Goal: Complete application form: Complete application form

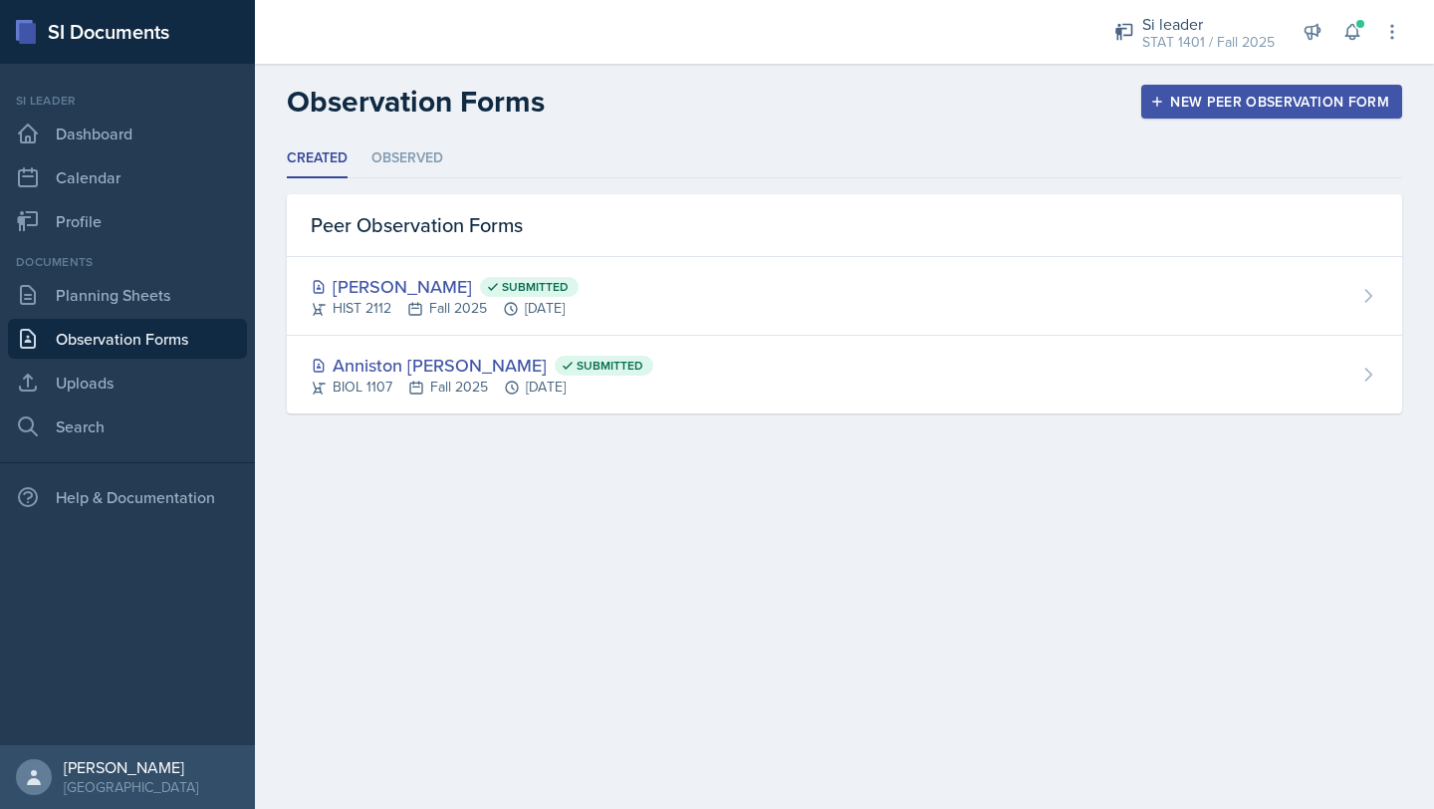
click at [1175, 112] on button "New Peer Observation Form" at bounding box center [1272, 102] width 261 height 34
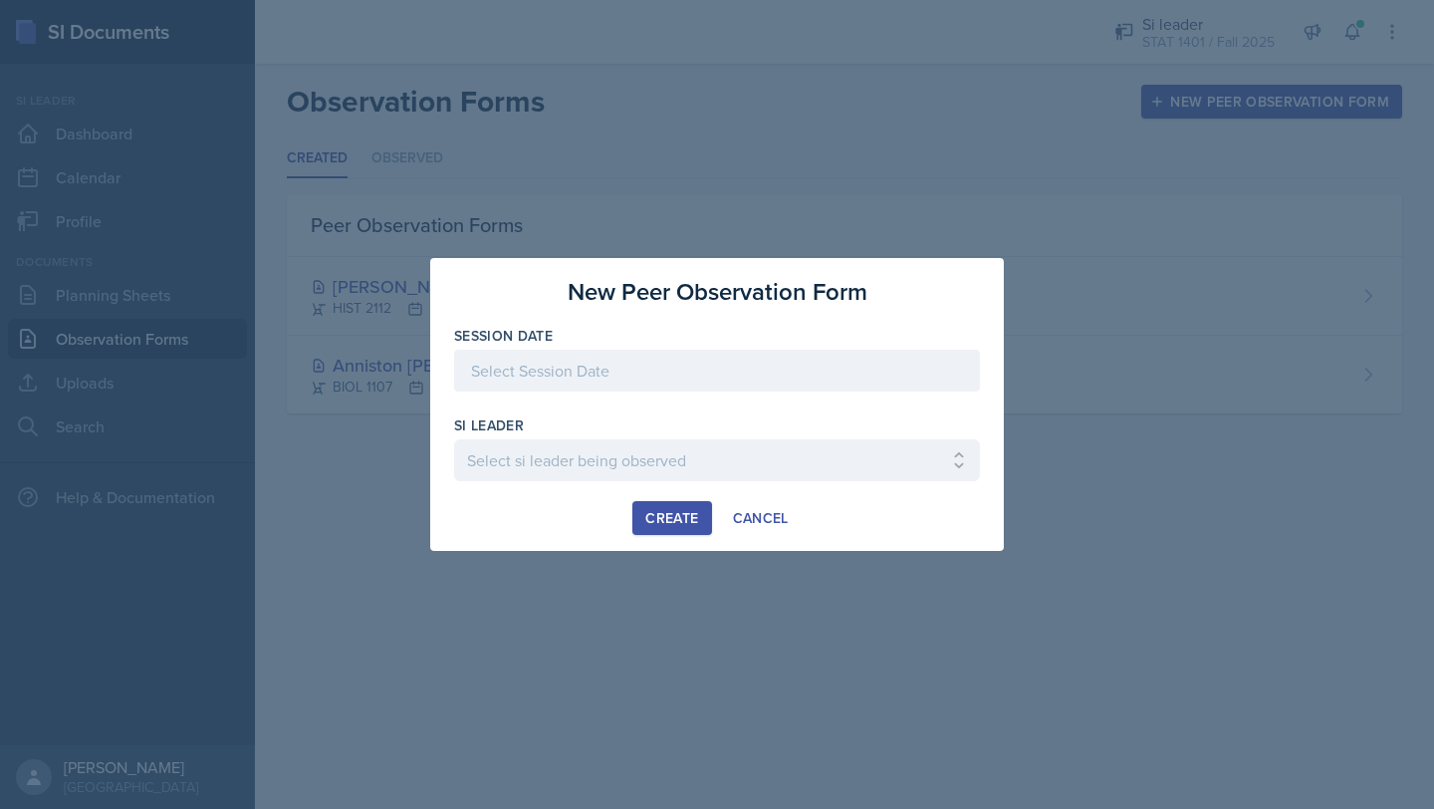
click at [557, 377] on div at bounding box center [717, 371] width 526 height 42
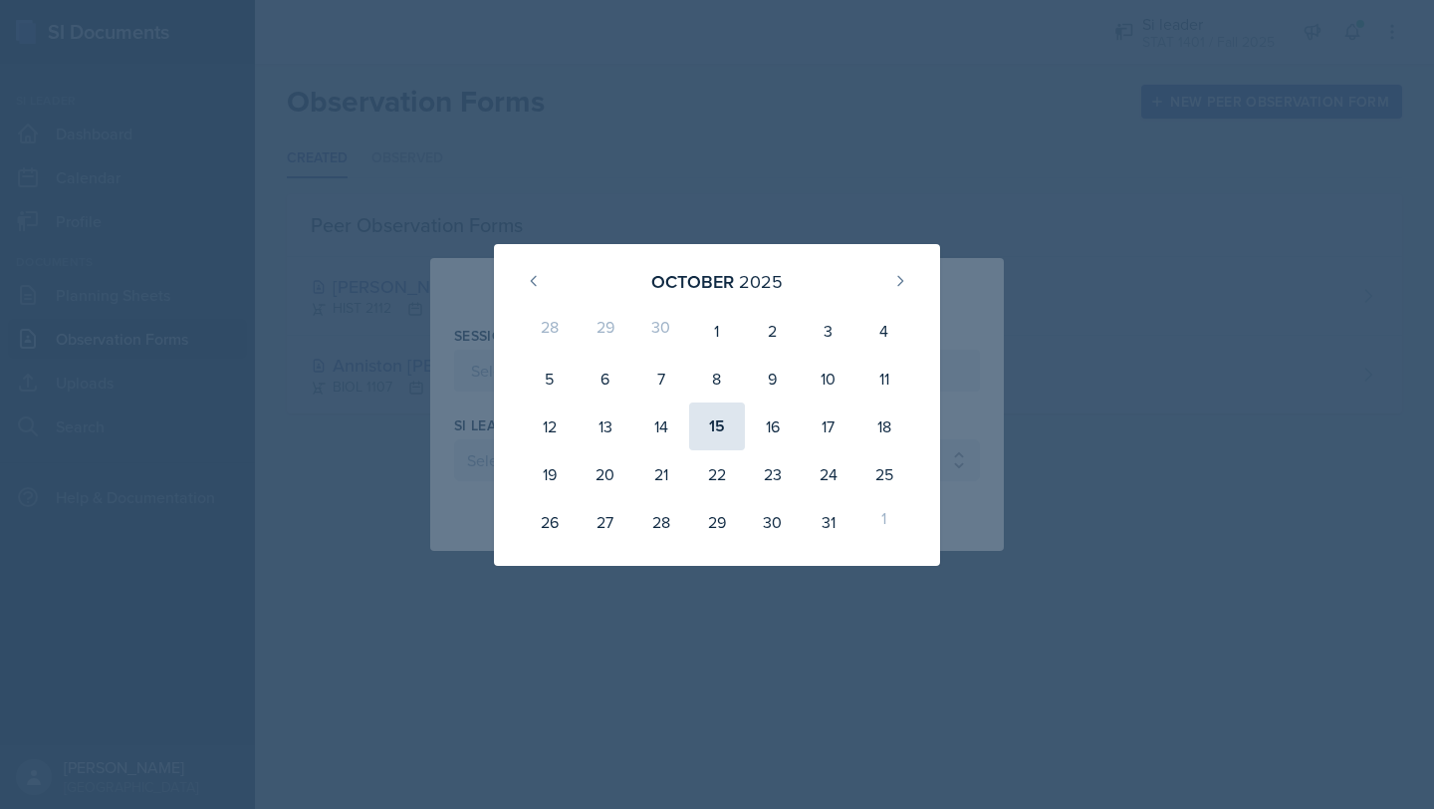
click at [712, 428] on div "15" at bounding box center [717, 426] width 56 height 48
type input "[DATE]"
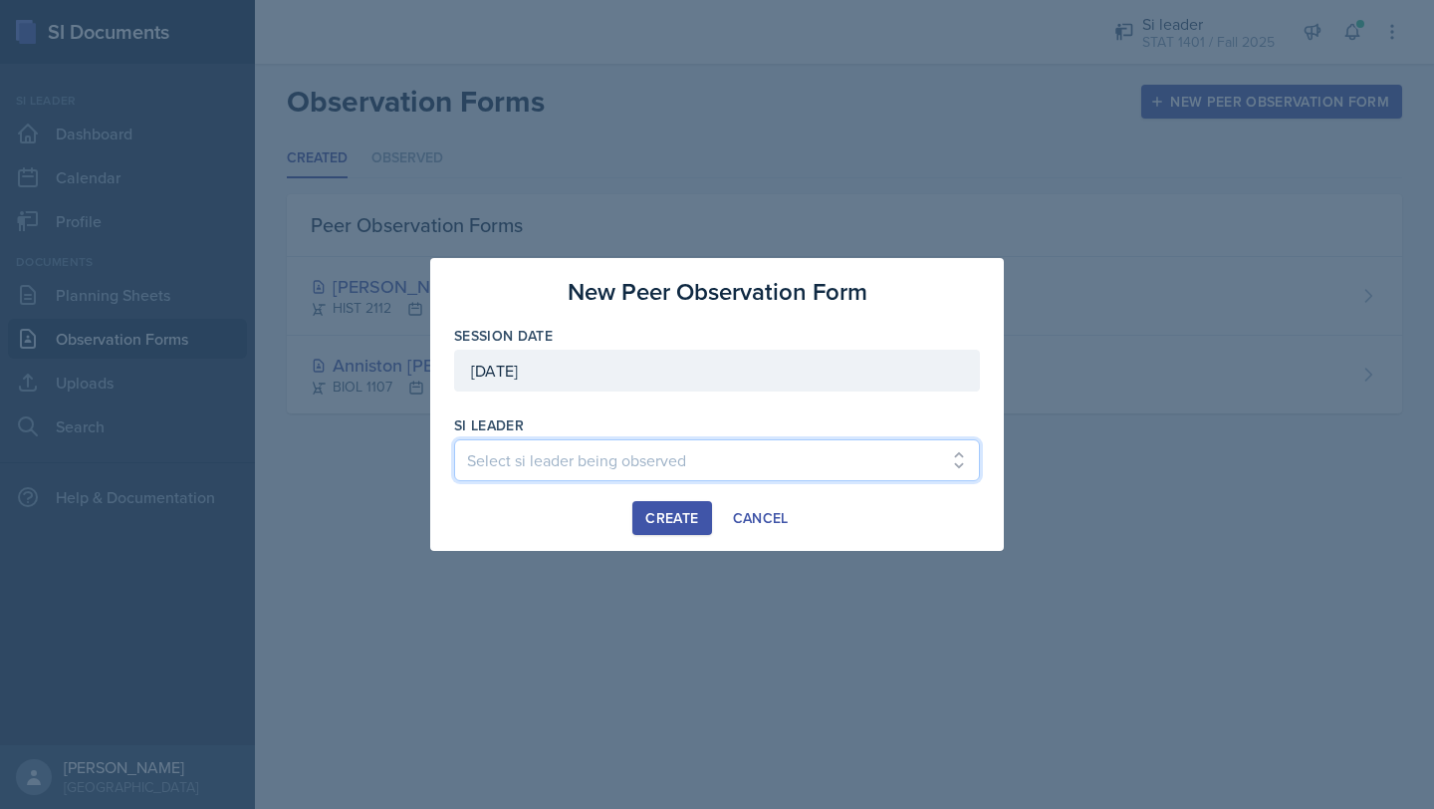
click at [555, 451] on select "Select si leader being observed Rayann Afani / PSYC 2500 / The Phantoms of The …" at bounding box center [717, 460] width 526 height 42
click at [779, 467] on select "Select si leader being observed Rayann Afani / PSYC 2500 / The Phantoms of The …" at bounding box center [717, 460] width 526 height 42
click at [588, 460] on select "Select si leader being observed Rayann Afani / PSYC 2500 / The Phantoms of The …" at bounding box center [717, 460] width 526 height 42
select select "30e427af-e7d6-4bb9-94dc-a1f5d9f313b6"
click at [454, 439] on select "Select si leader being observed Rayann Afani / PSYC 2500 / The Phantoms of The …" at bounding box center [717, 460] width 526 height 42
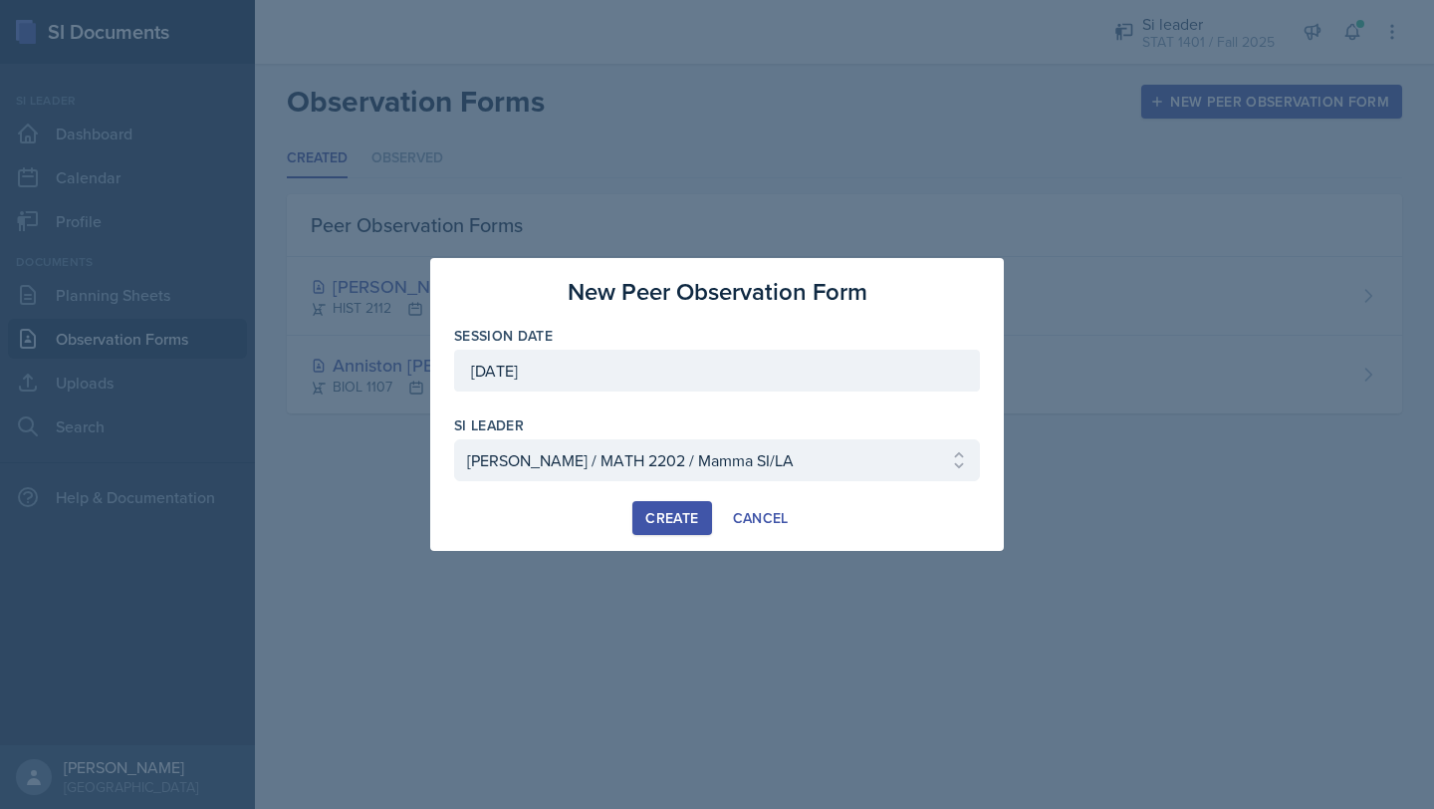
click at [688, 511] on div "Create" at bounding box center [672, 518] width 53 height 16
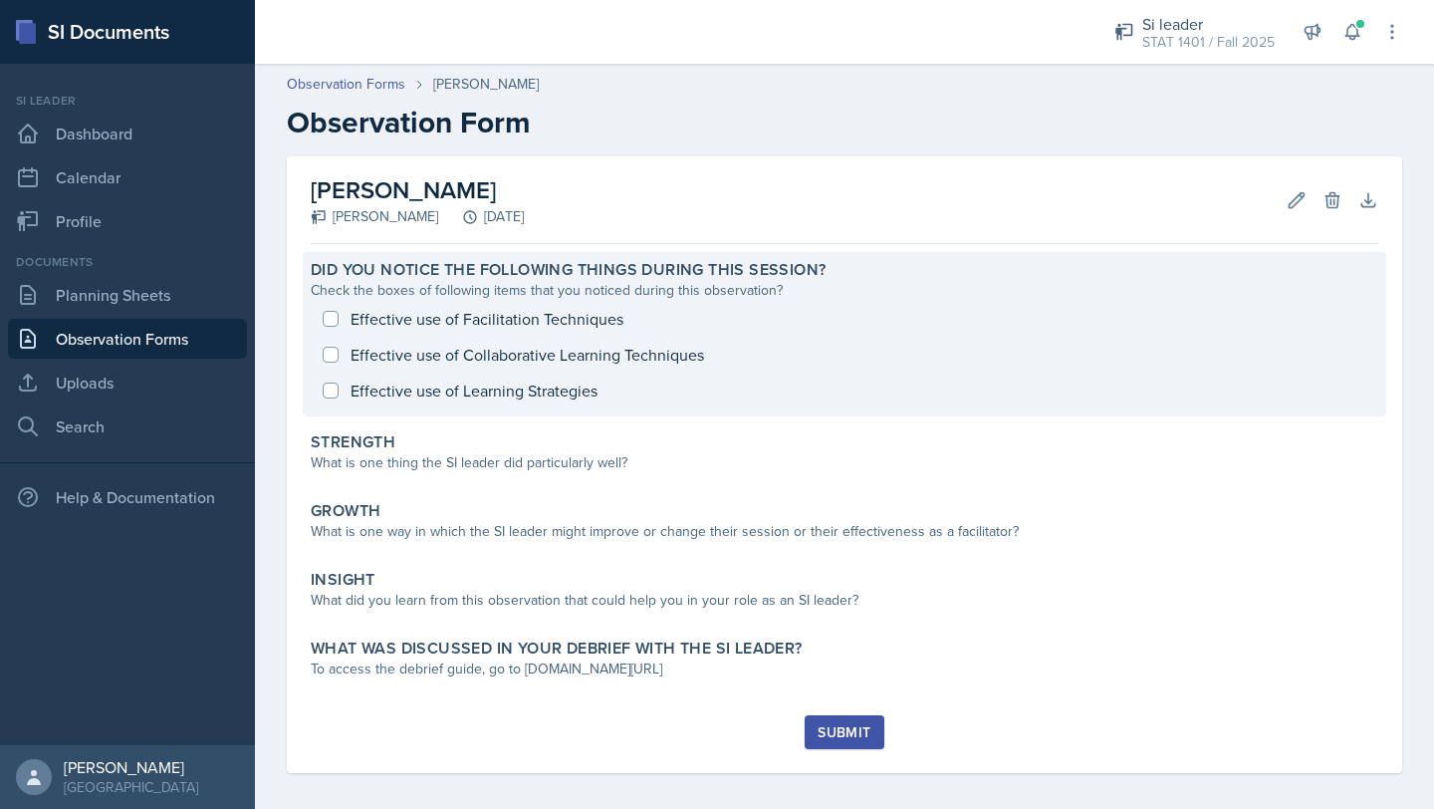
click at [415, 327] on div "Effective use of Facilitation Techniques Effective use of Collaborative Learnin…" at bounding box center [845, 355] width 1068 height 108
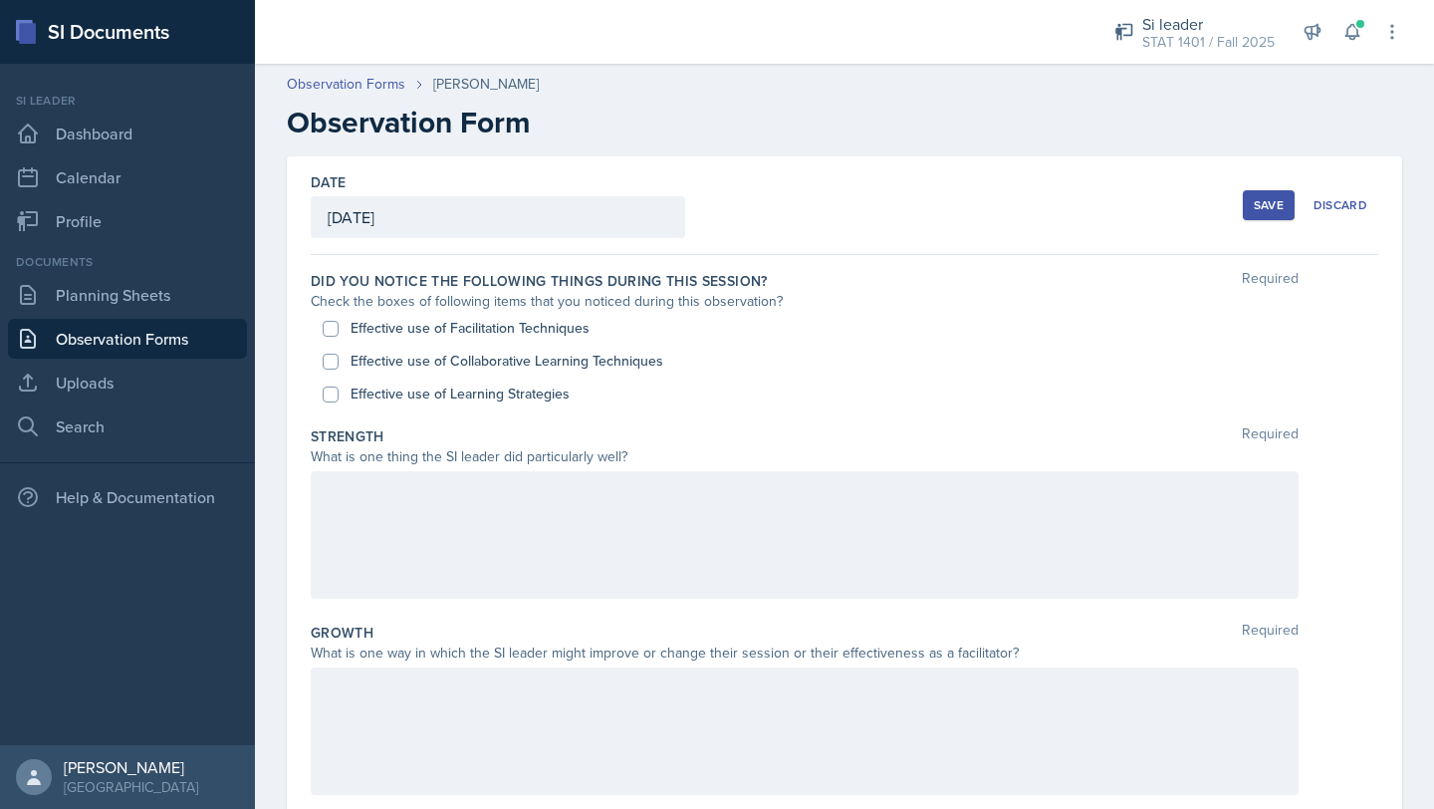
click at [346, 324] on div "Effective use of Facilitation Techniques" at bounding box center [845, 328] width 1044 height 33
click at [330, 326] on input "Effective use of Facilitation Techniques" at bounding box center [331, 329] width 16 height 16
checkbox input "true"
click at [330, 368] on input "Effective use of Collaborative Learning Techniques" at bounding box center [331, 362] width 16 height 16
checkbox input "true"
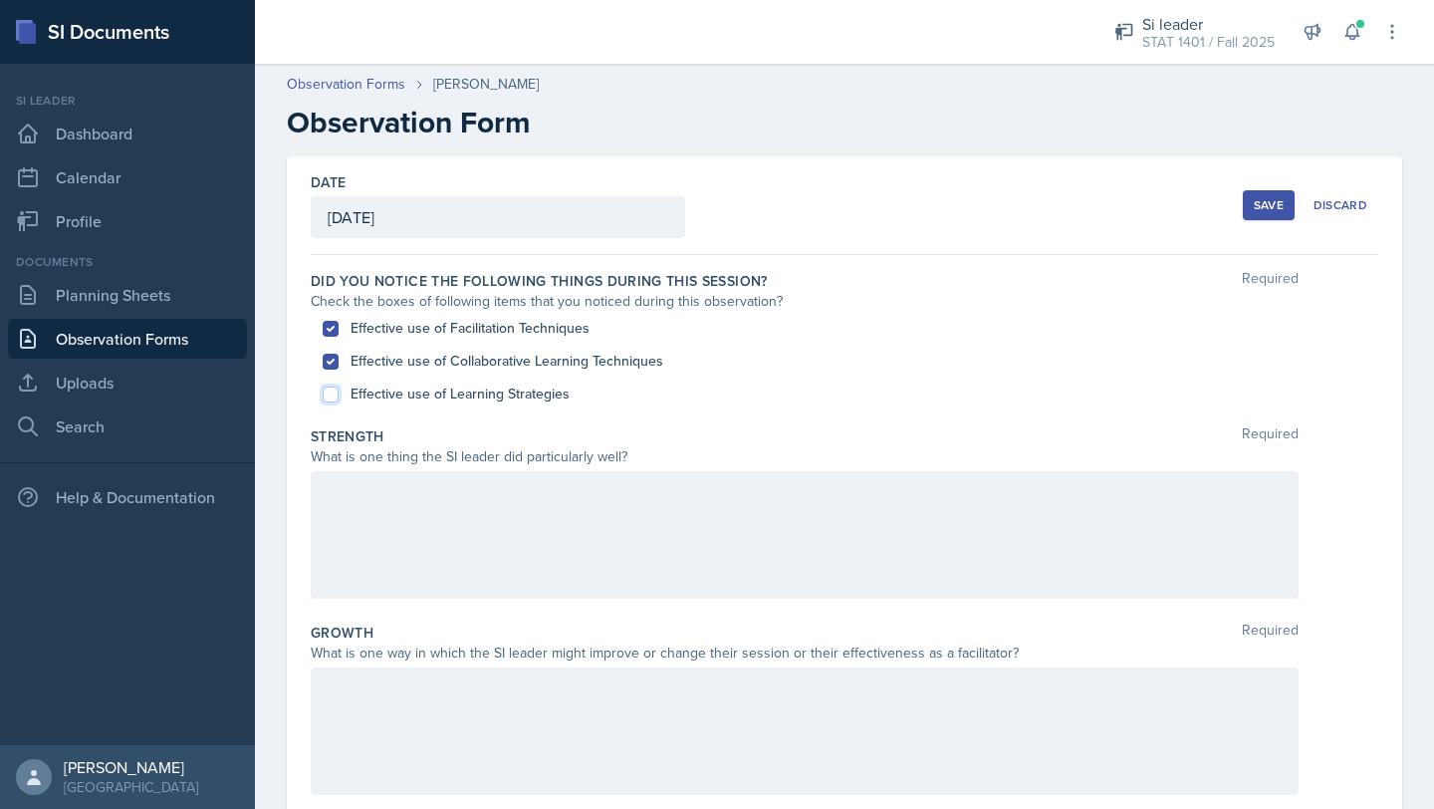
click at [332, 392] on input "Effective use of Learning Strategies" at bounding box center [331, 395] width 16 height 16
checkbox input "true"
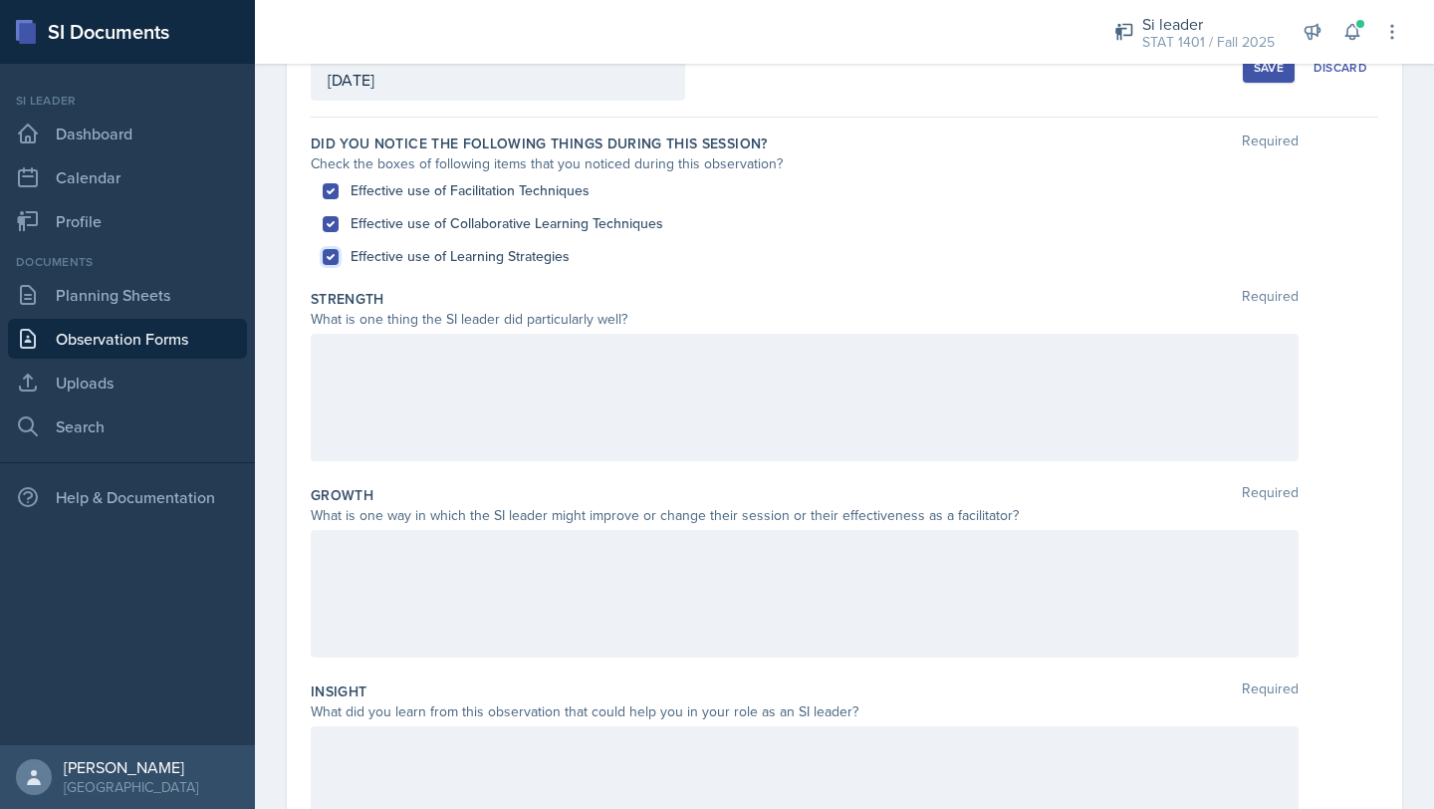
scroll to position [133, 0]
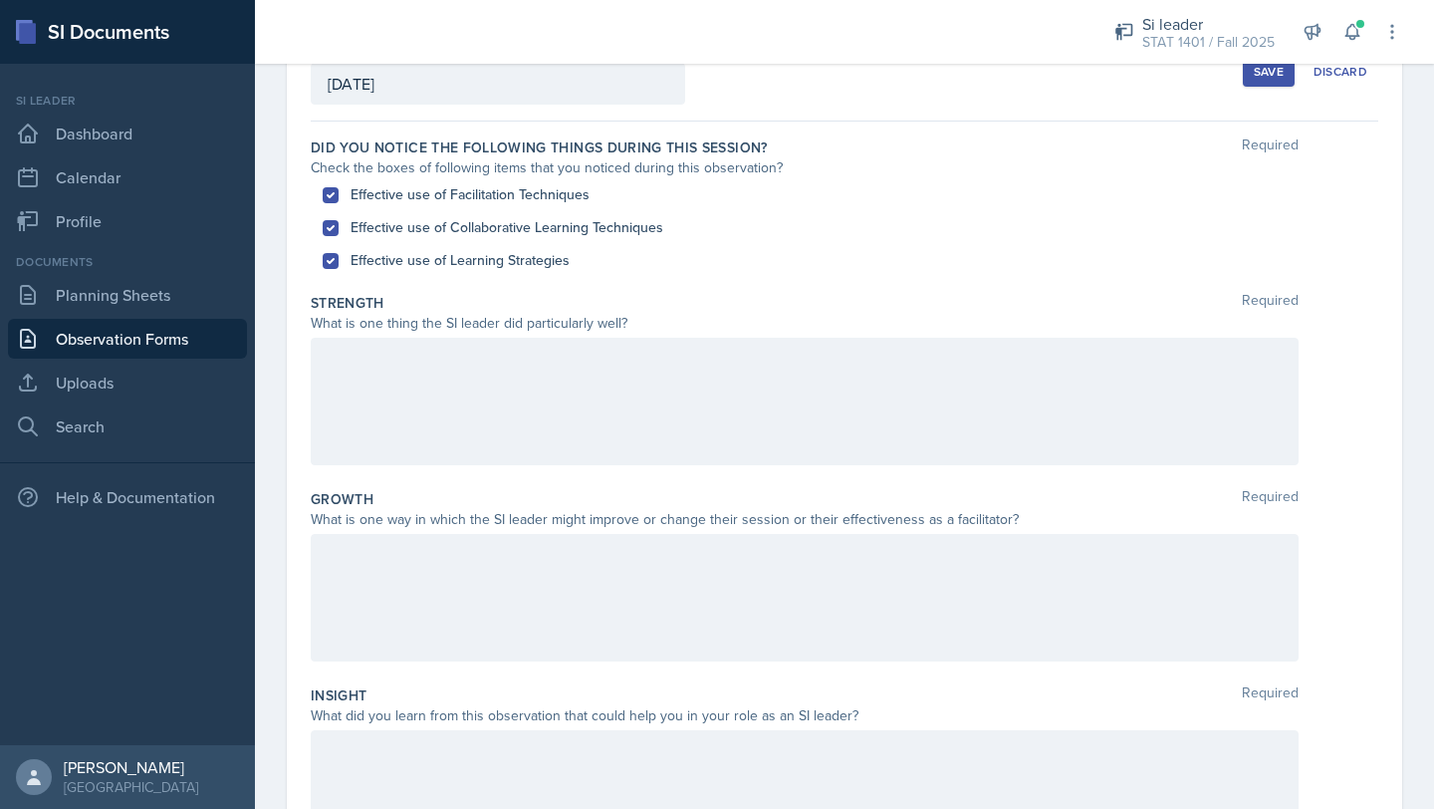
click at [344, 416] on div at bounding box center [805, 402] width 988 height 128
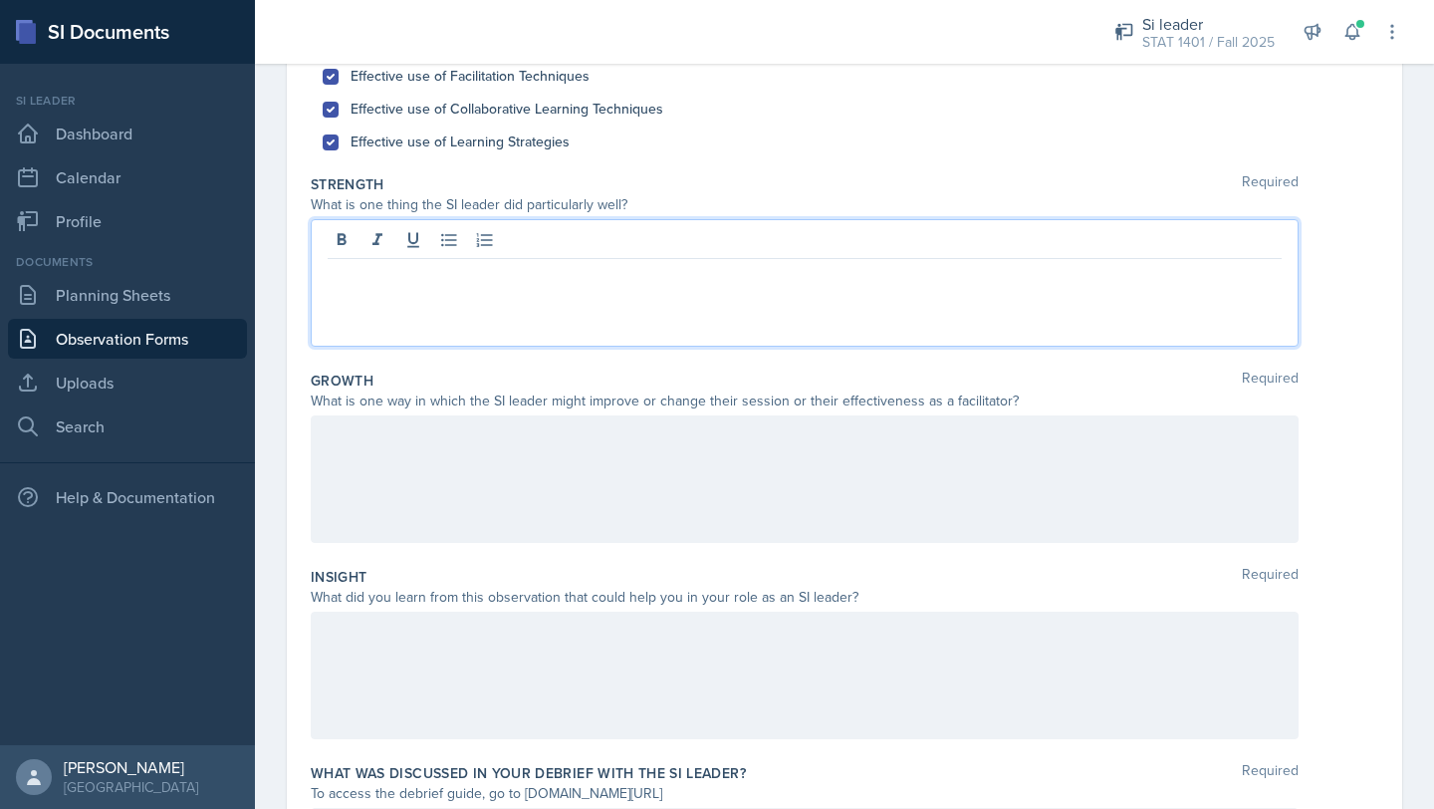
scroll to position [260, 0]
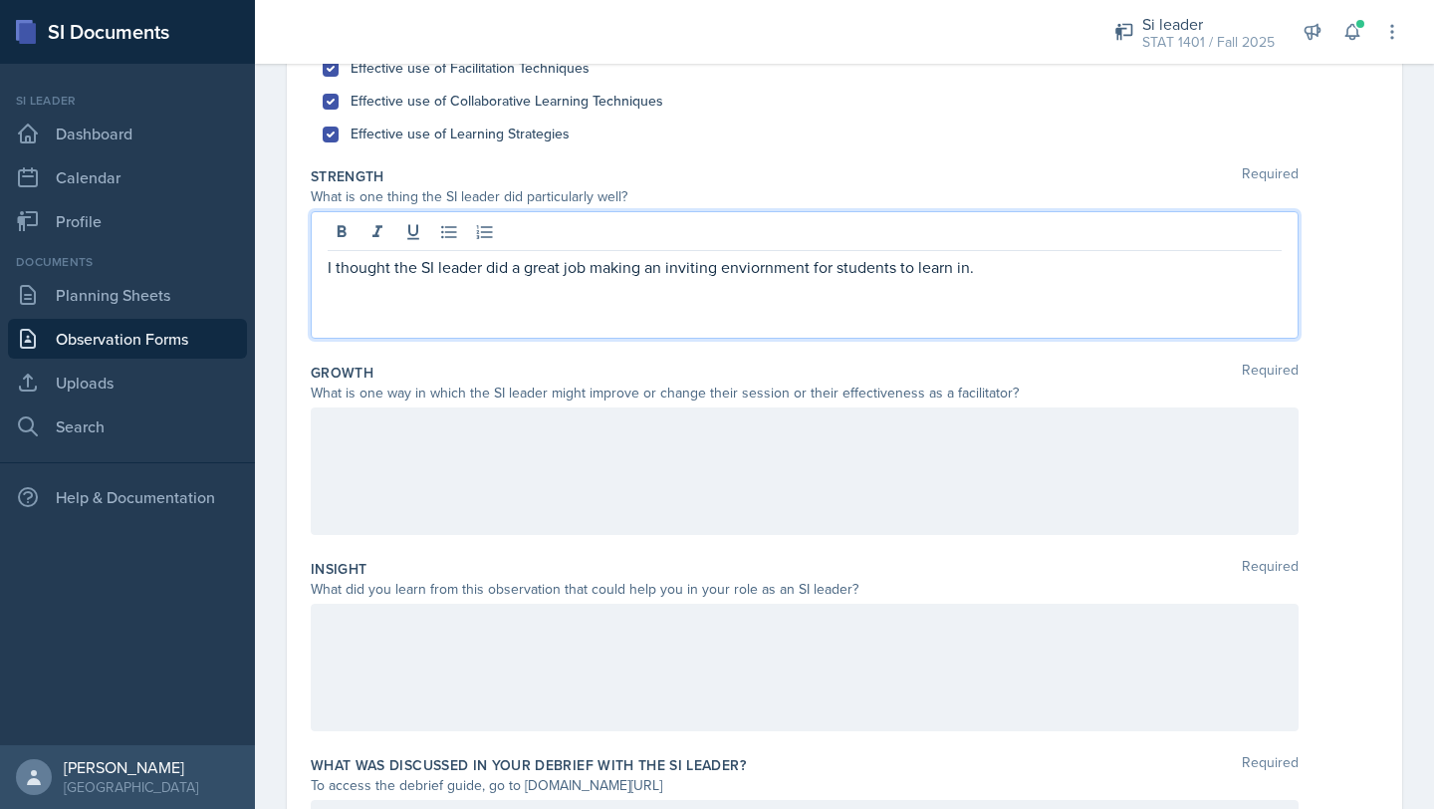
click at [766, 274] on p "I thought the SI leader did a great job making an inviting enviornment for stud…" at bounding box center [805, 267] width 954 height 24
click at [764, 271] on p "I thought the SI leader did a great job making an inviting enviornment for stud…" at bounding box center [805, 267] width 954 height 24
click at [433, 460] on div at bounding box center [805, 471] width 988 height 128
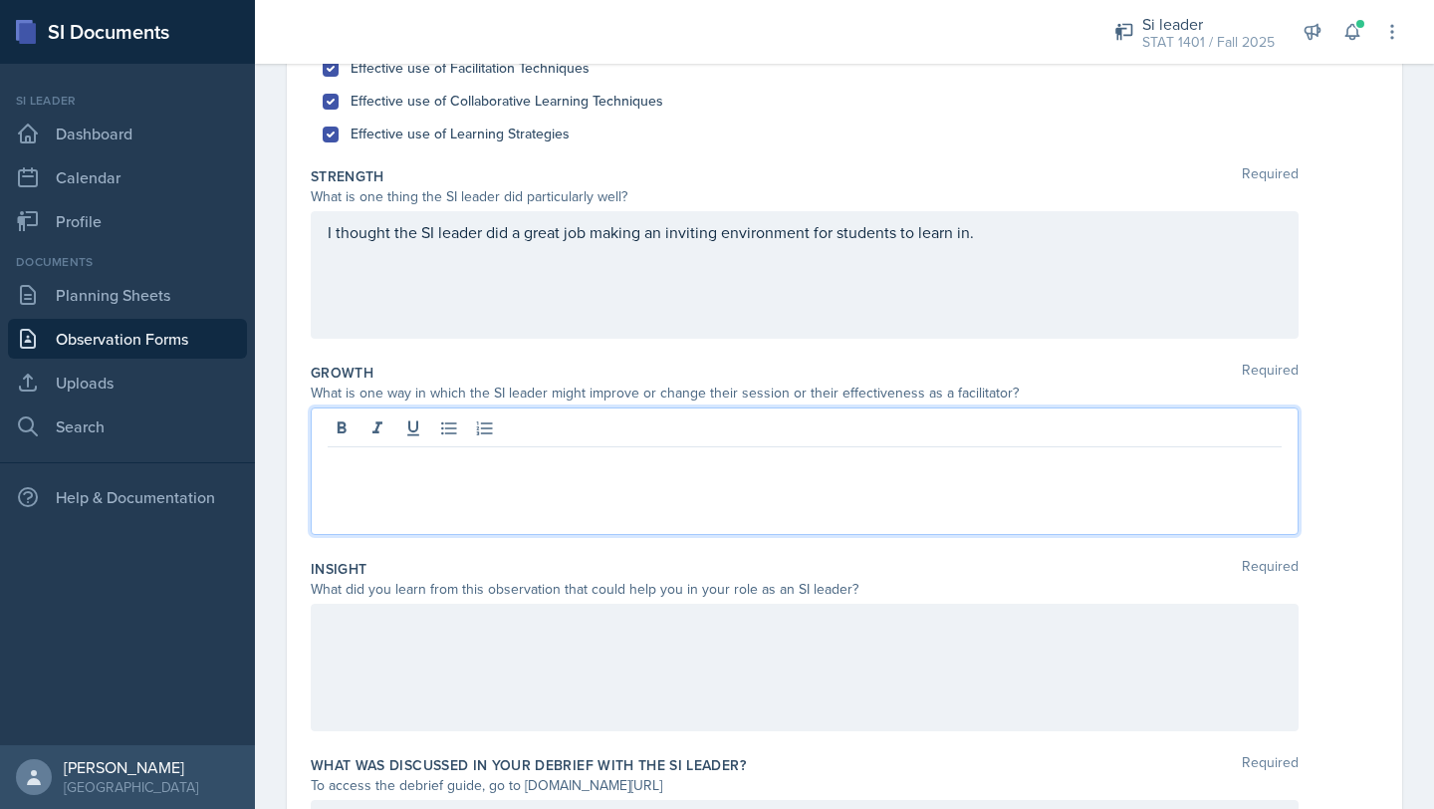
scroll to position [295, 0]
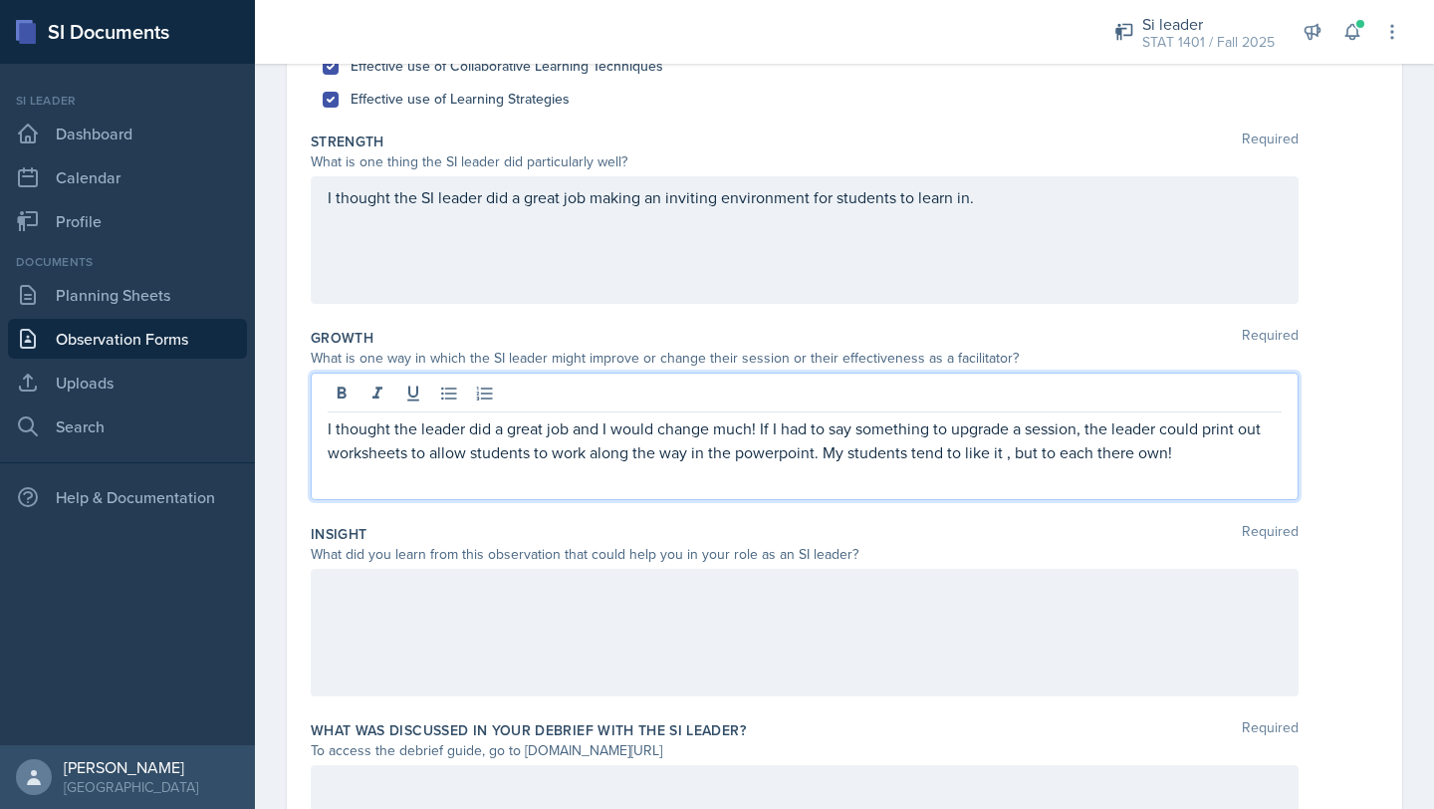
click at [548, 624] on div at bounding box center [805, 633] width 988 height 128
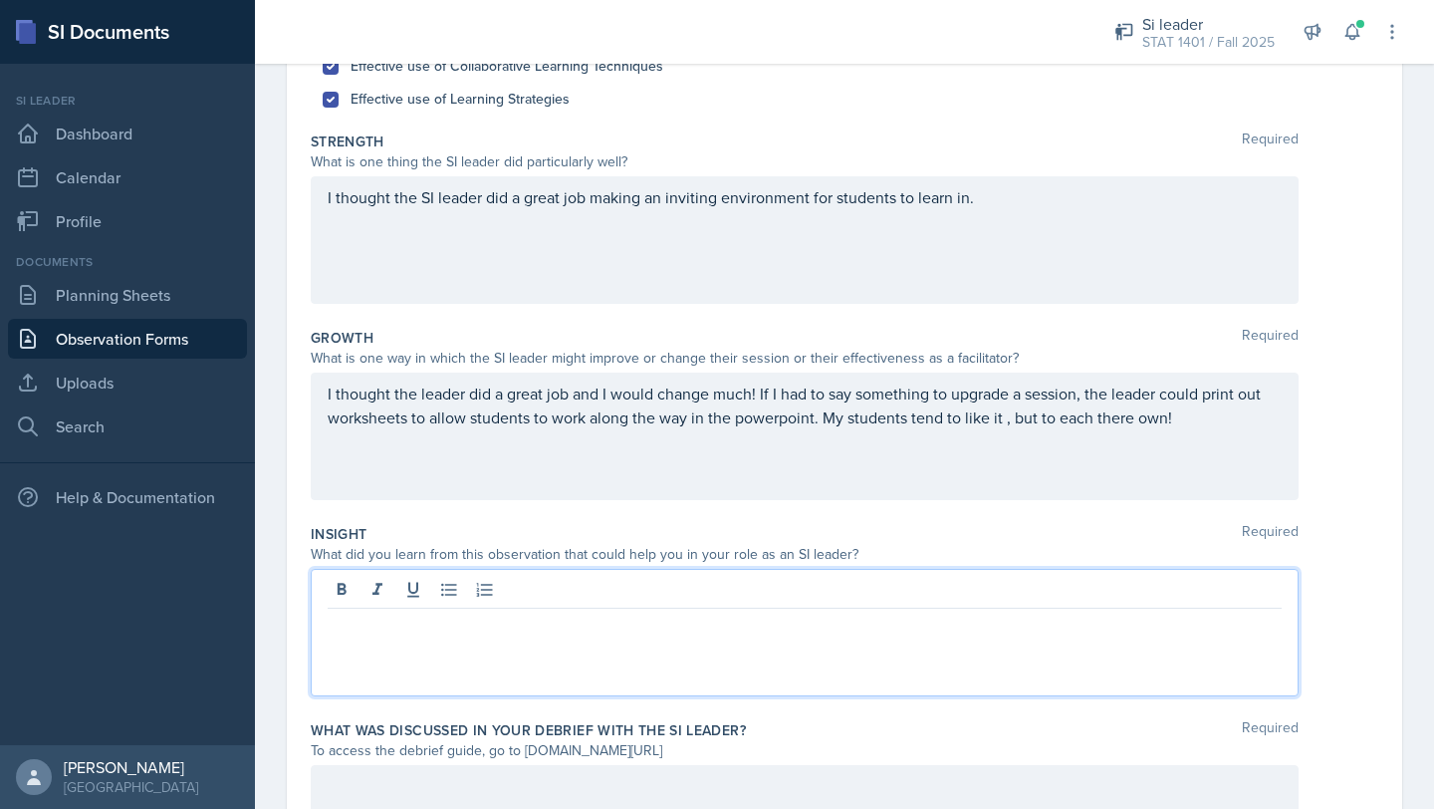
scroll to position [330, 0]
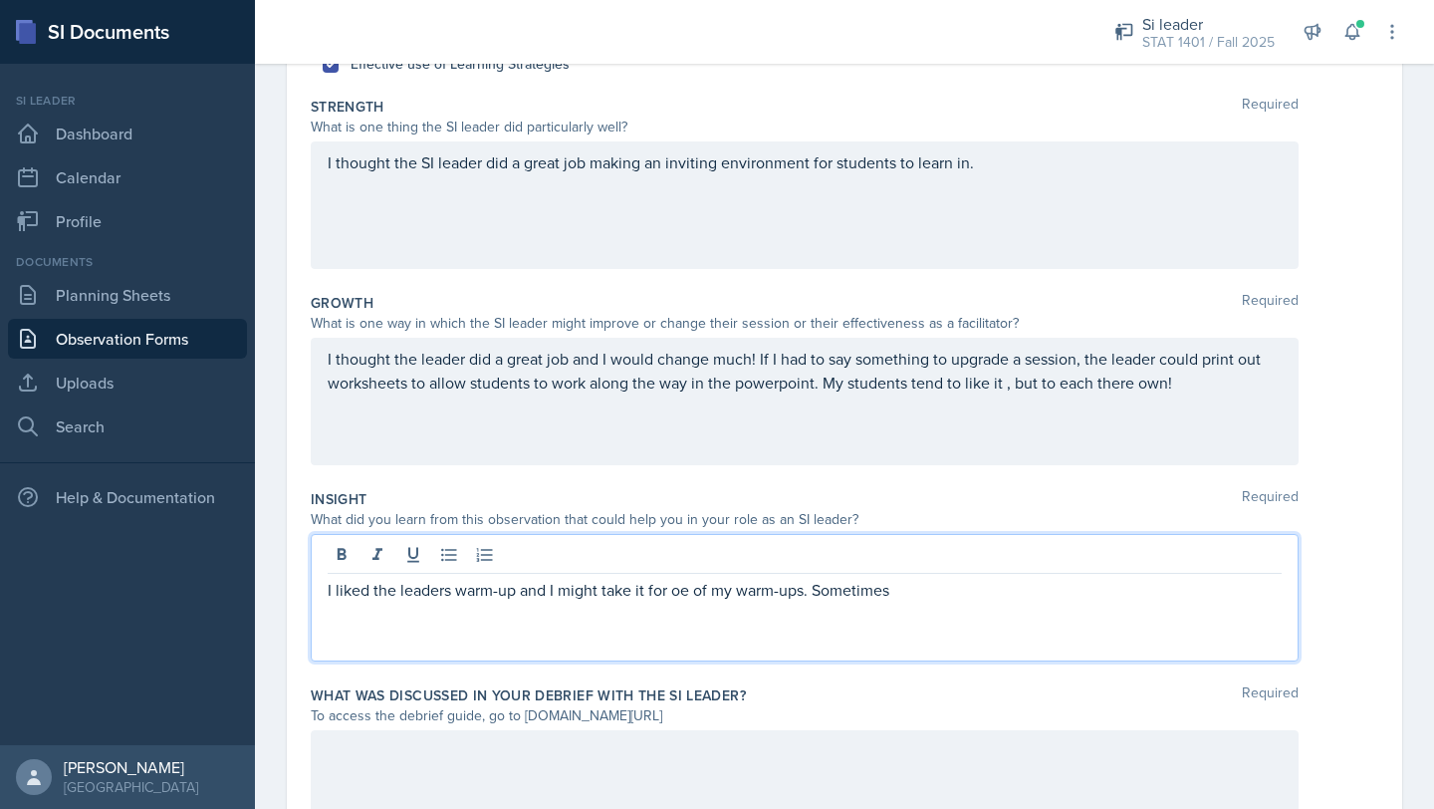
click at [1039, 166] on div "I thought the SI leader did a great job making an inviting environment for stud…" at bounding box center [805, 205] width 988 height 128
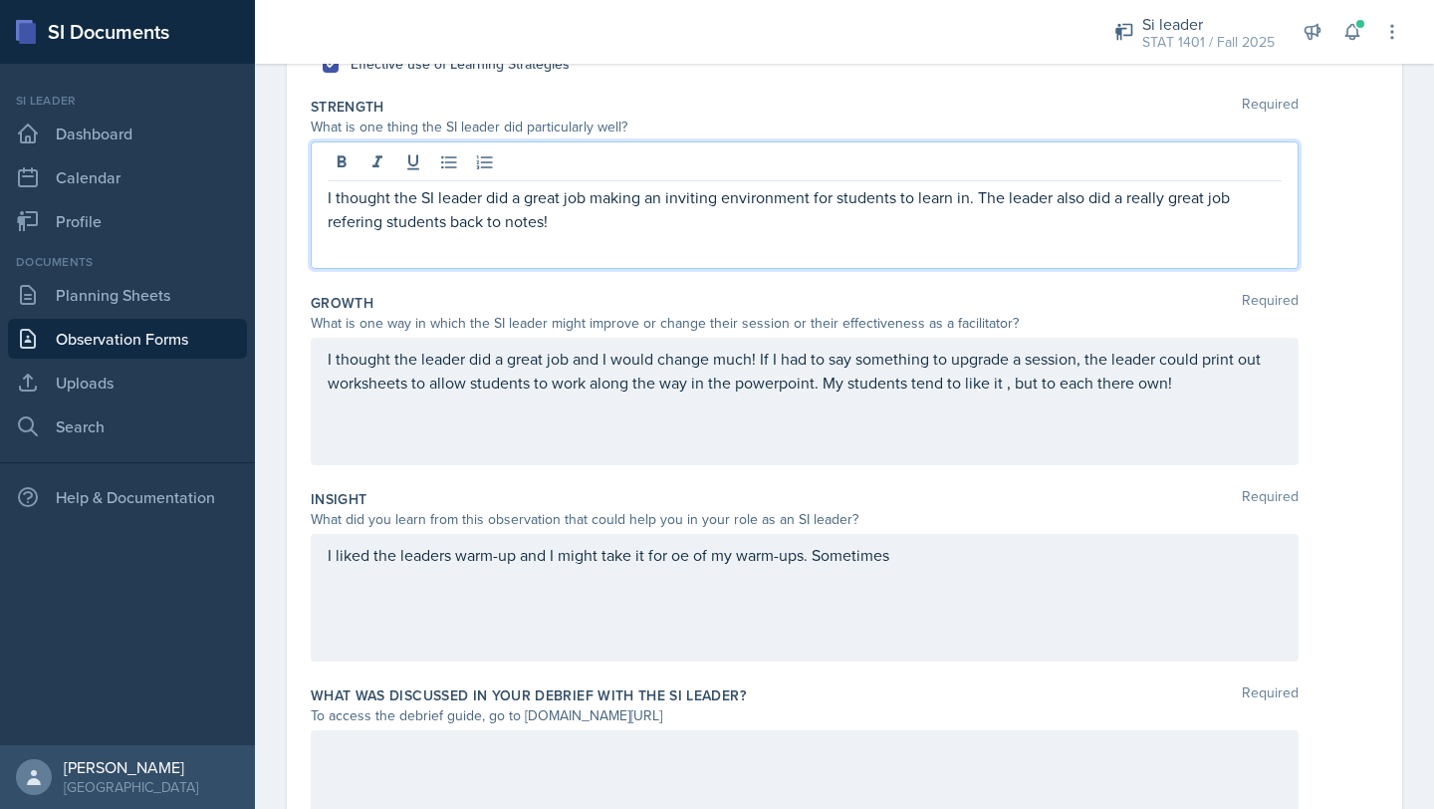
click at [354, 217] on p "I thought the SI leader did a great job making an inviting environment for stud…" at bounding box center [805, 209] width 954 height 48
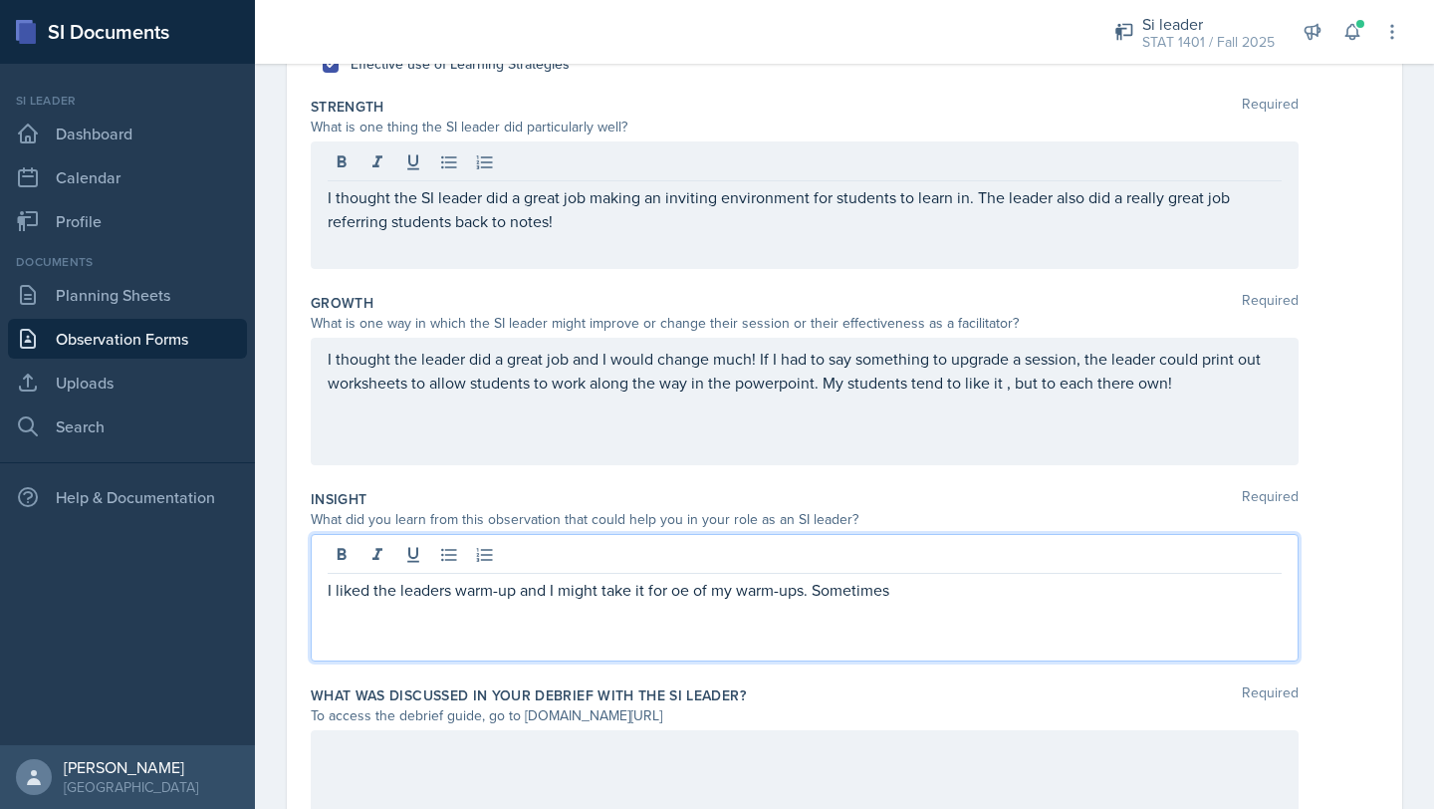
click at [681, 559] on div "I liked the leaders warm-up and I might take it for oe of my warm-ups. Sometimes" at bounding box center [805, 598] width 988 height 128
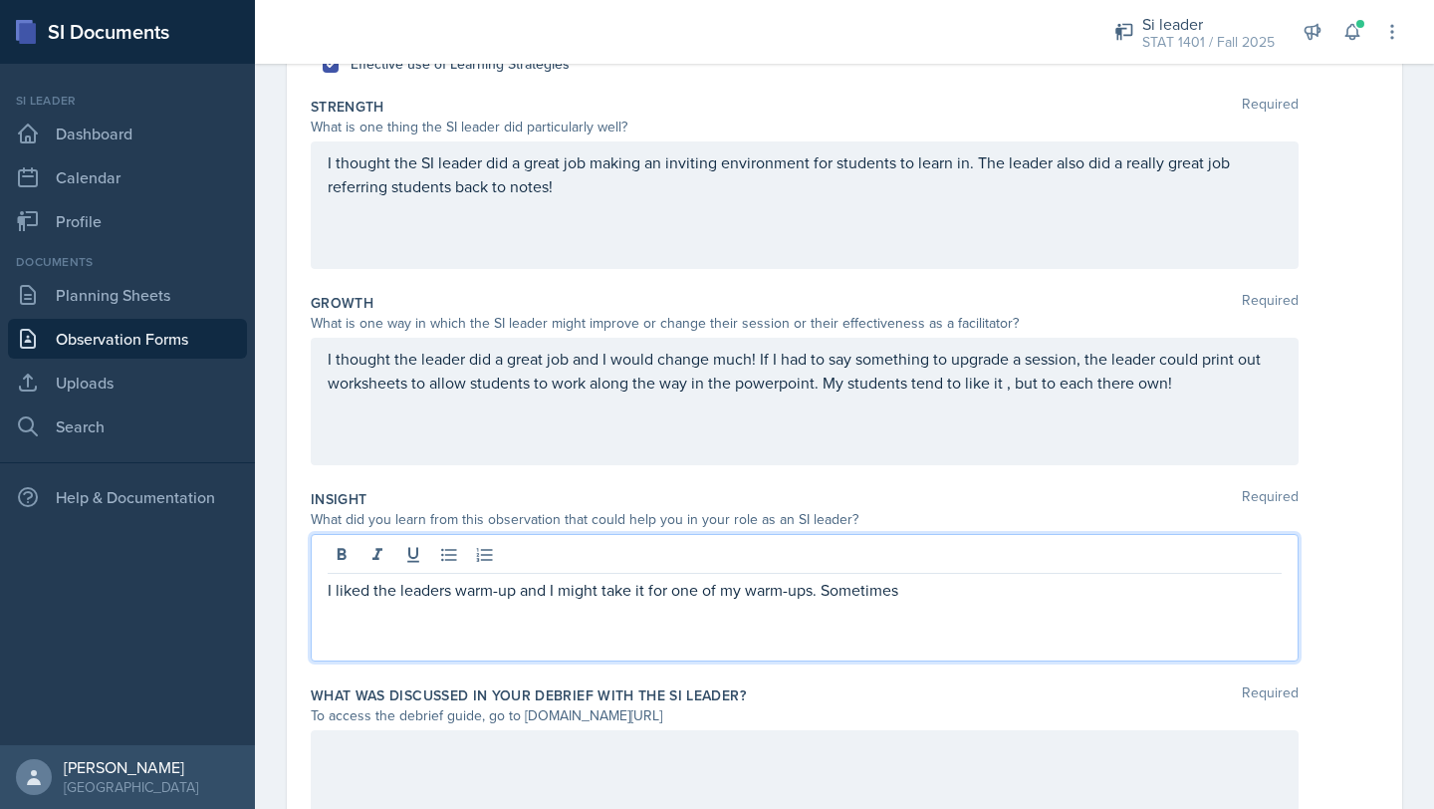
click at [943, 598] on p "I liked the leaders warm-up and I might take it for one of my warm-ups. Sometim…" at bounding box center [805, 590] width 954 height 24
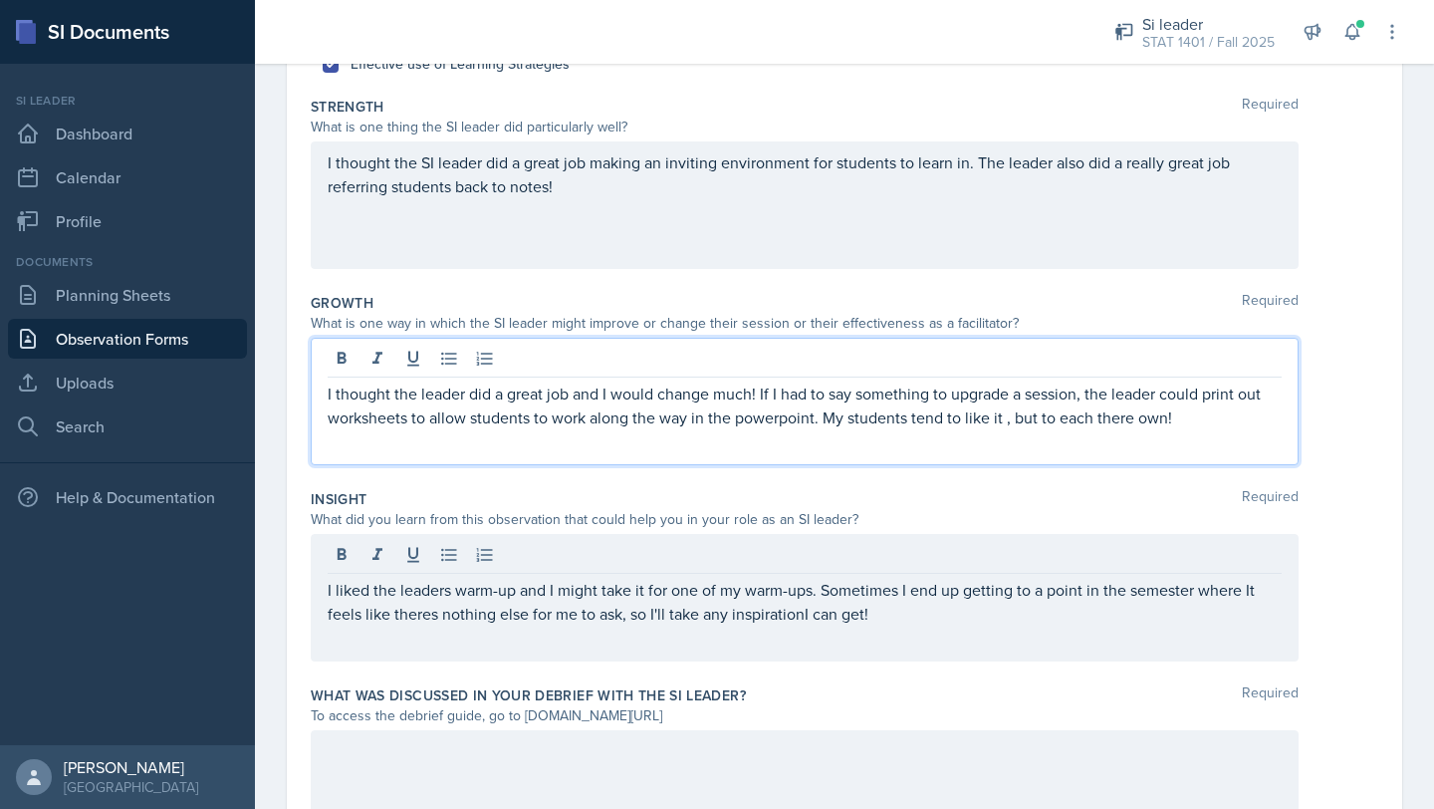
click at [1111, 391] on p "I thought the leader did a great job and I would change much! If I had to say s…" at bounding box center [805, 406] width 954 height 48
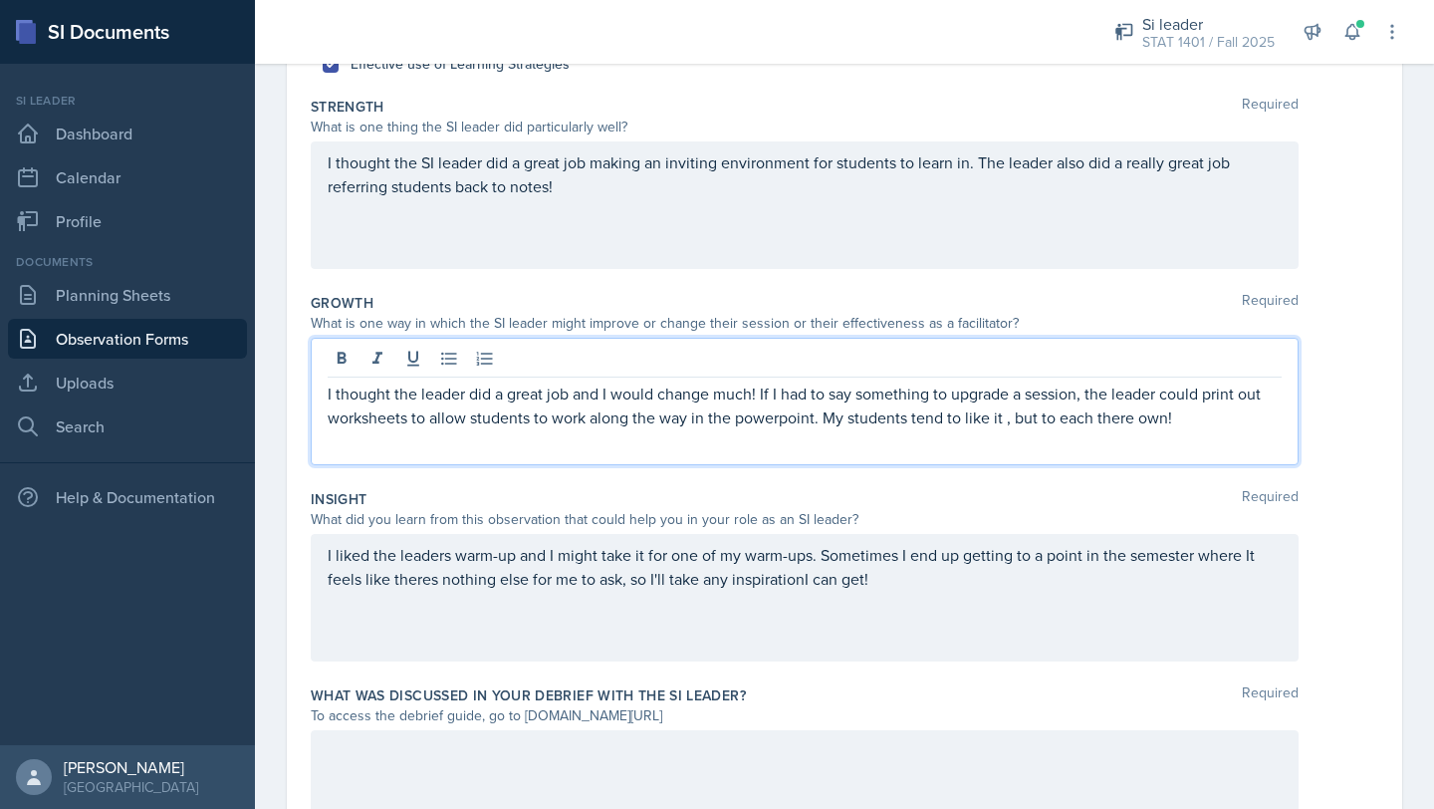
click at [1124, 424] on p "I thought the leader did a great job and I would change much! If I had to say s…" at bounding box center [805, 406] width 954 height 48
click at [1132, 419] on p "I thought the leader did a great job and I would change much! If I had to say s…" at bounding box center [805, 406] width 954 height 48
click at [926, 619] on div "I liked the leaders warm-up and I might take it for one of my warm-ups. Sometim…" at bounding box center [805, 598] width 988 height 128
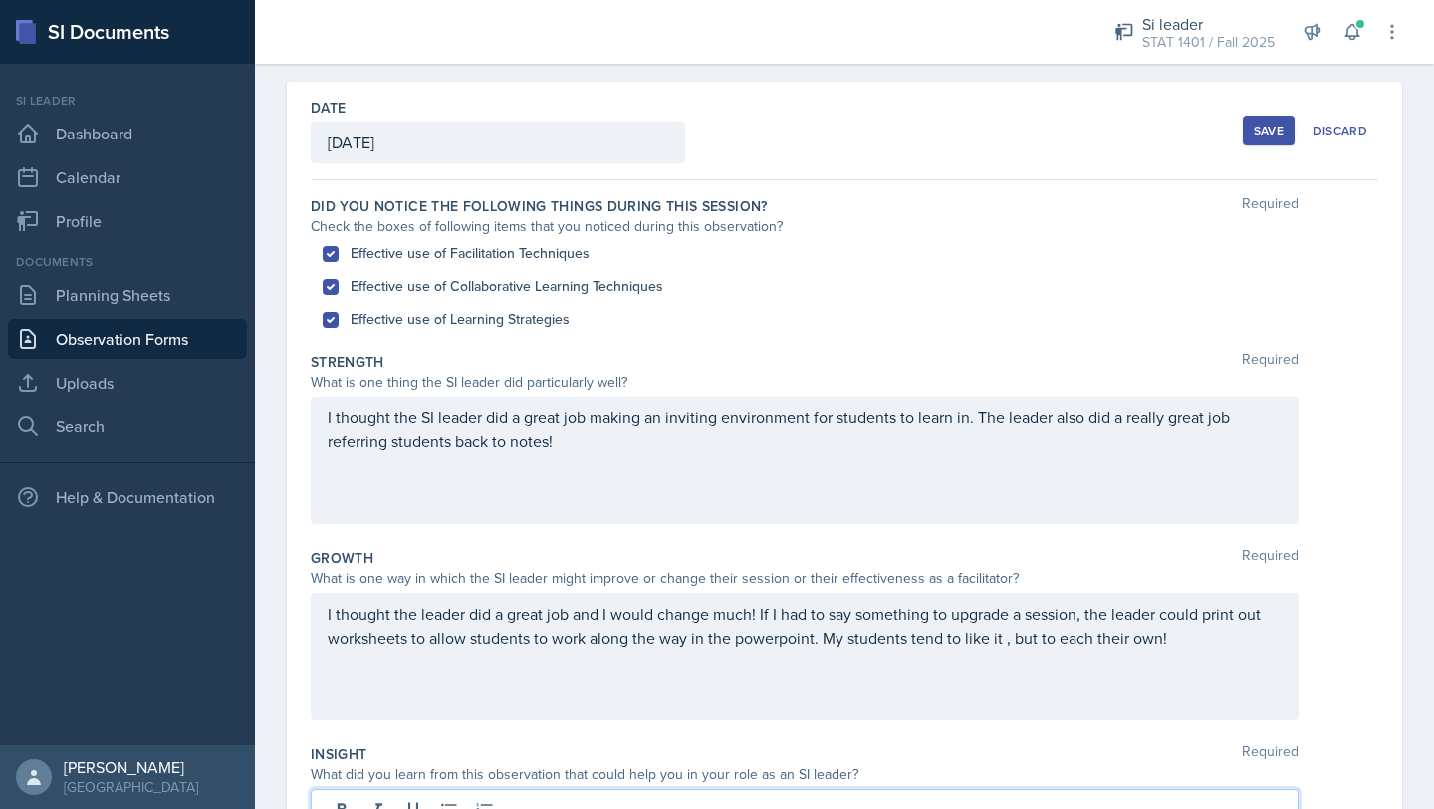
scroll to position [0, 0]
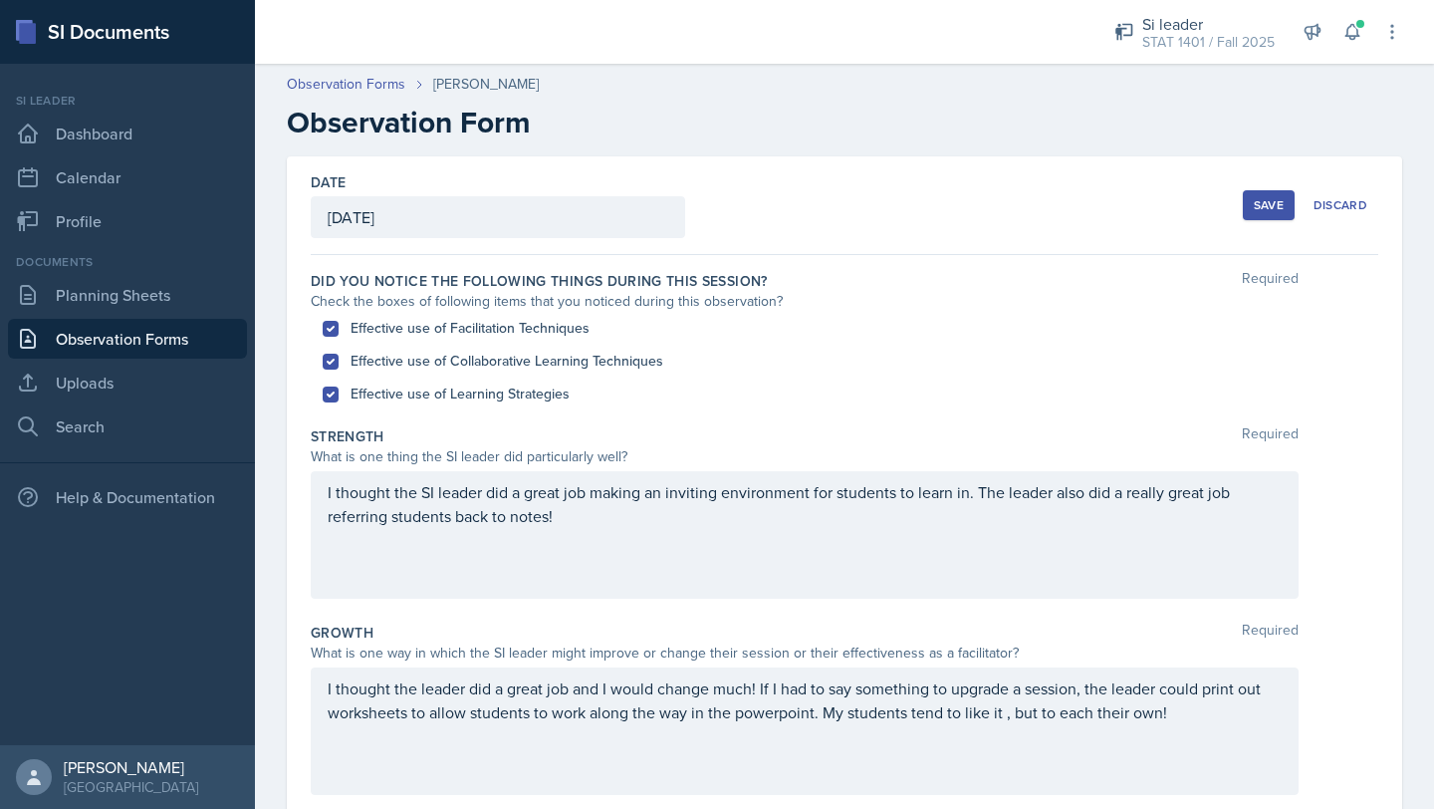
click at [1261, 210] on div "Save" at bounding box center [1269, 205] width 30 height 16
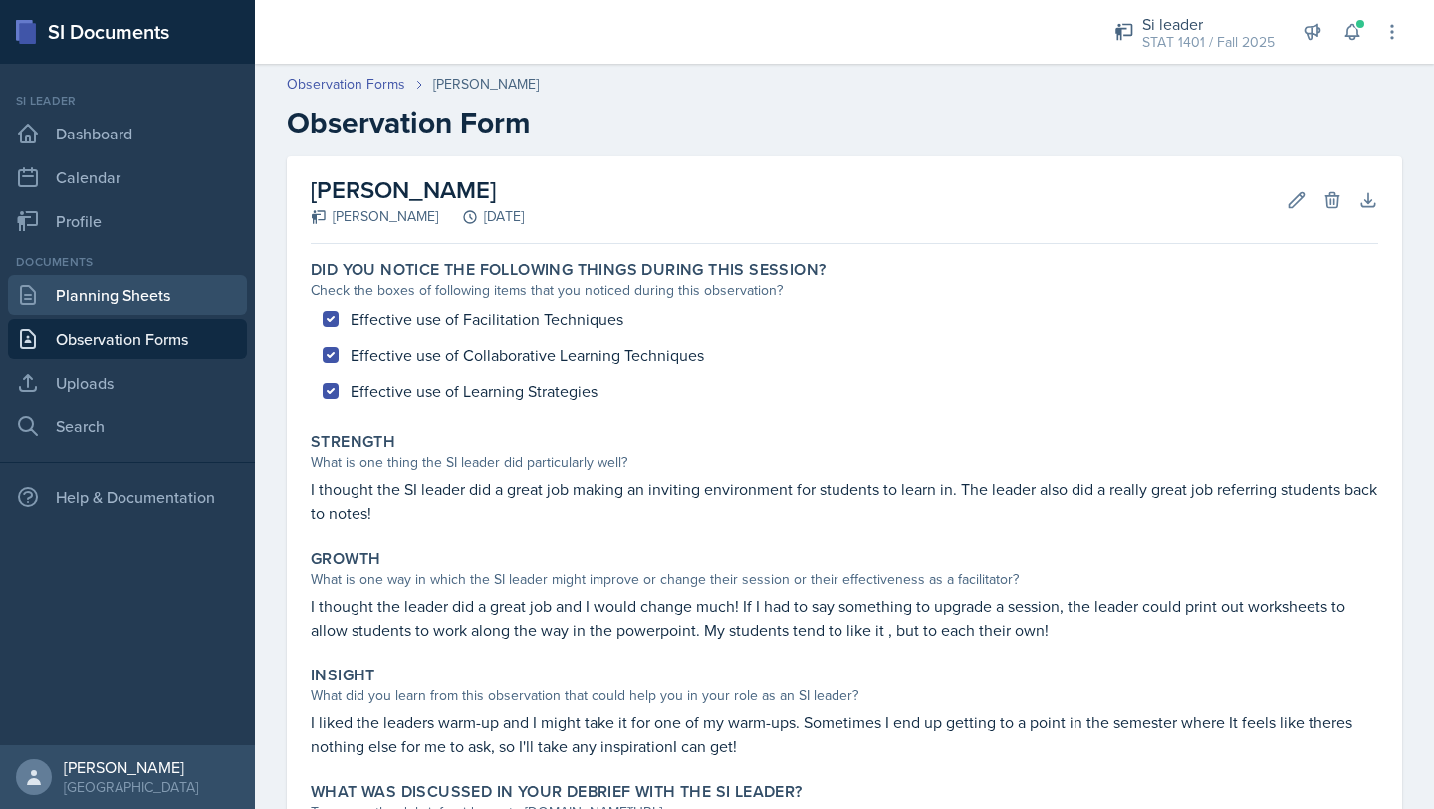
click at [117, 296] on link "Planning Sheets" at bounding box center [127, 295] width 239 height 40
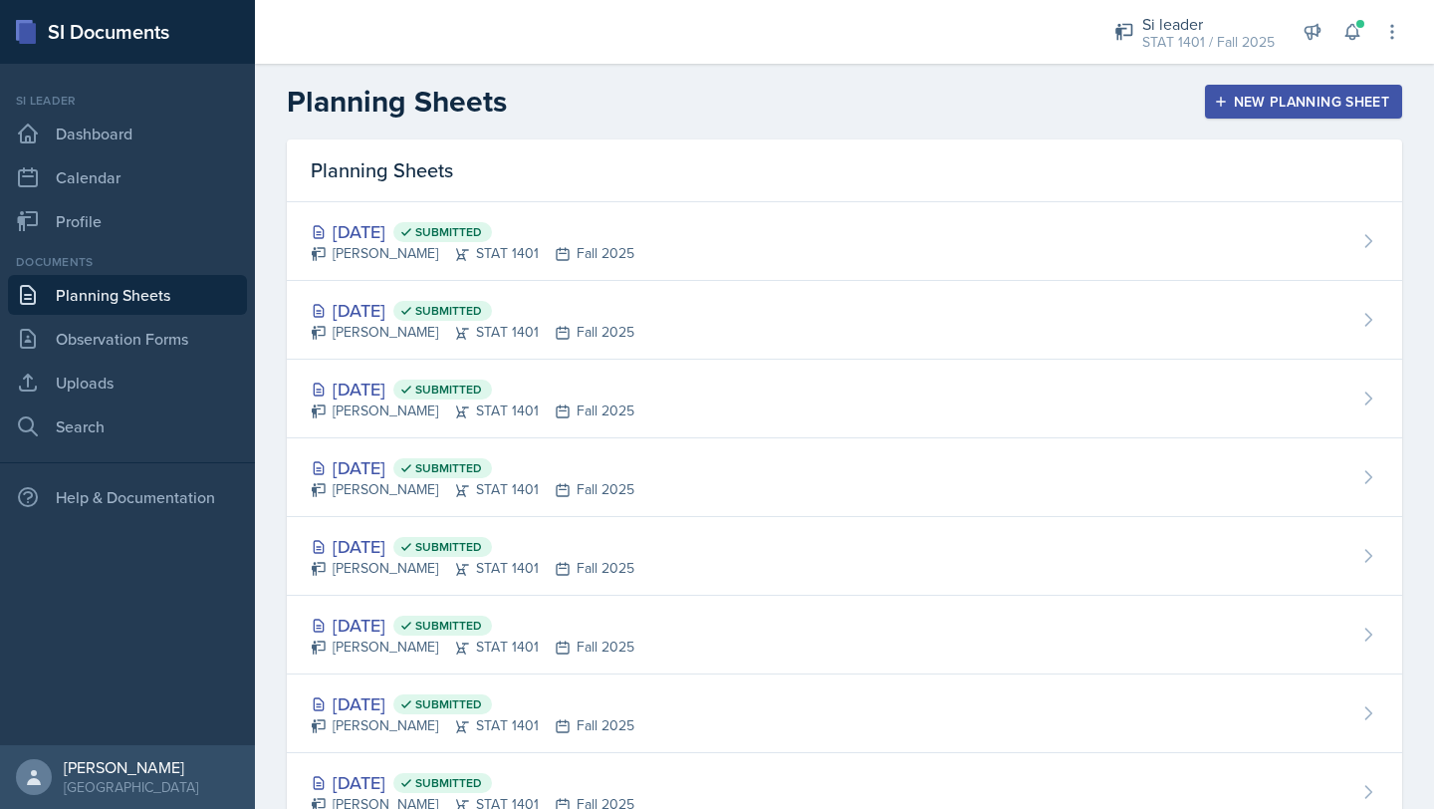
click at [1275, 106] on div "New Planning Sheet" at bounding box center [1303, 102] width 171 height 16
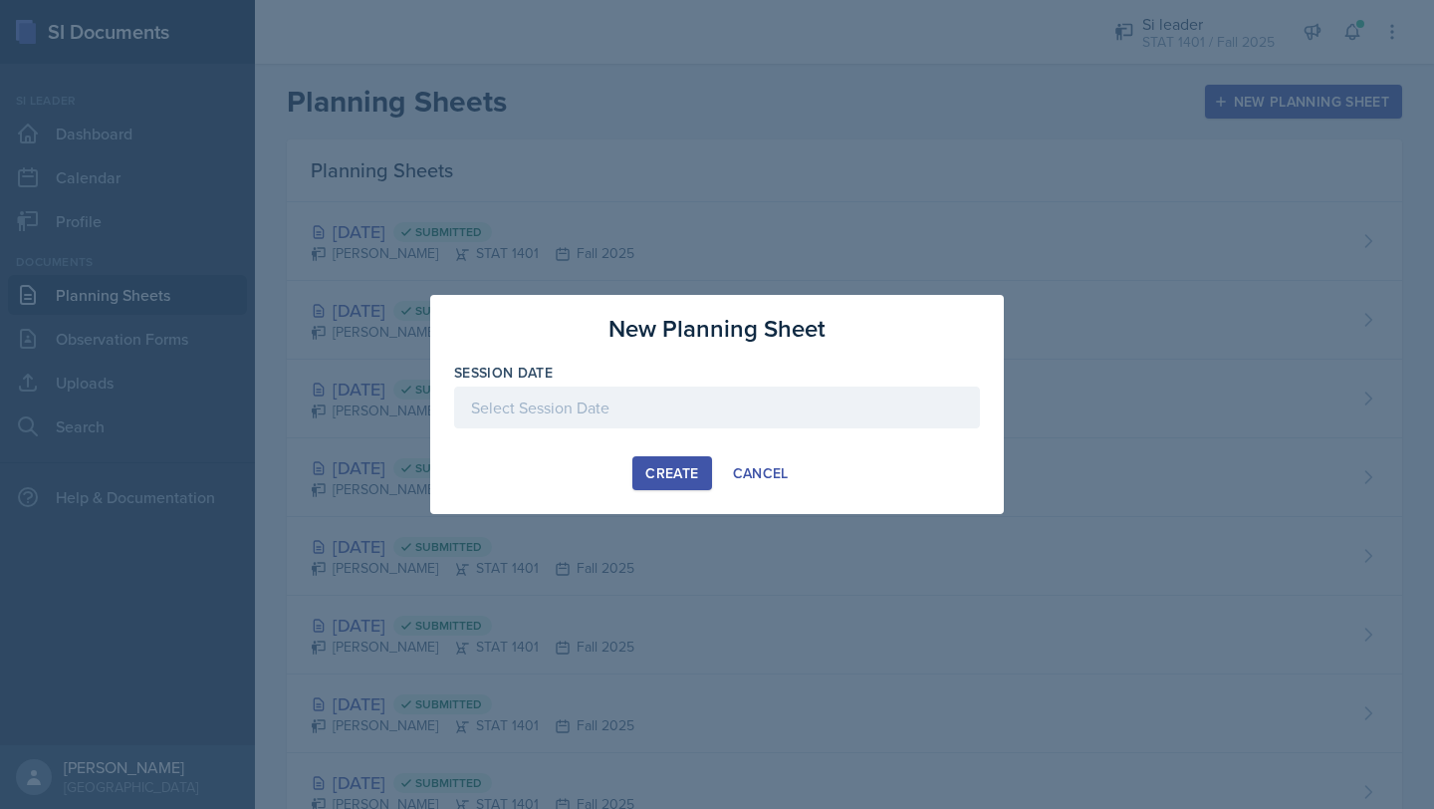
click at [823, 419] on div at bounding box center [717, 408] width 526 height 42
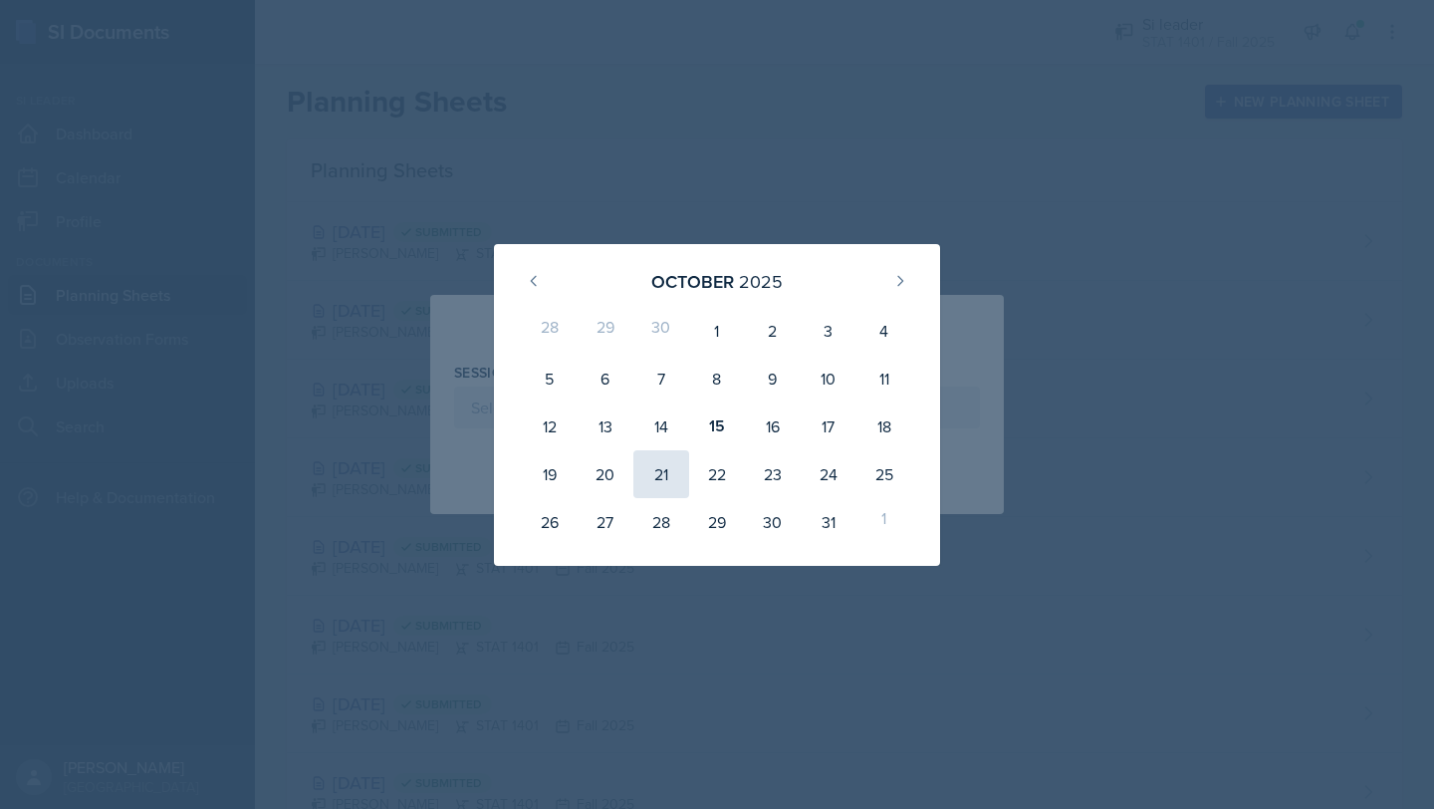
click at [655, 472] on div "21" at bounding box center [662, 474] width 56 height 48
type input "October 21st, 2025"
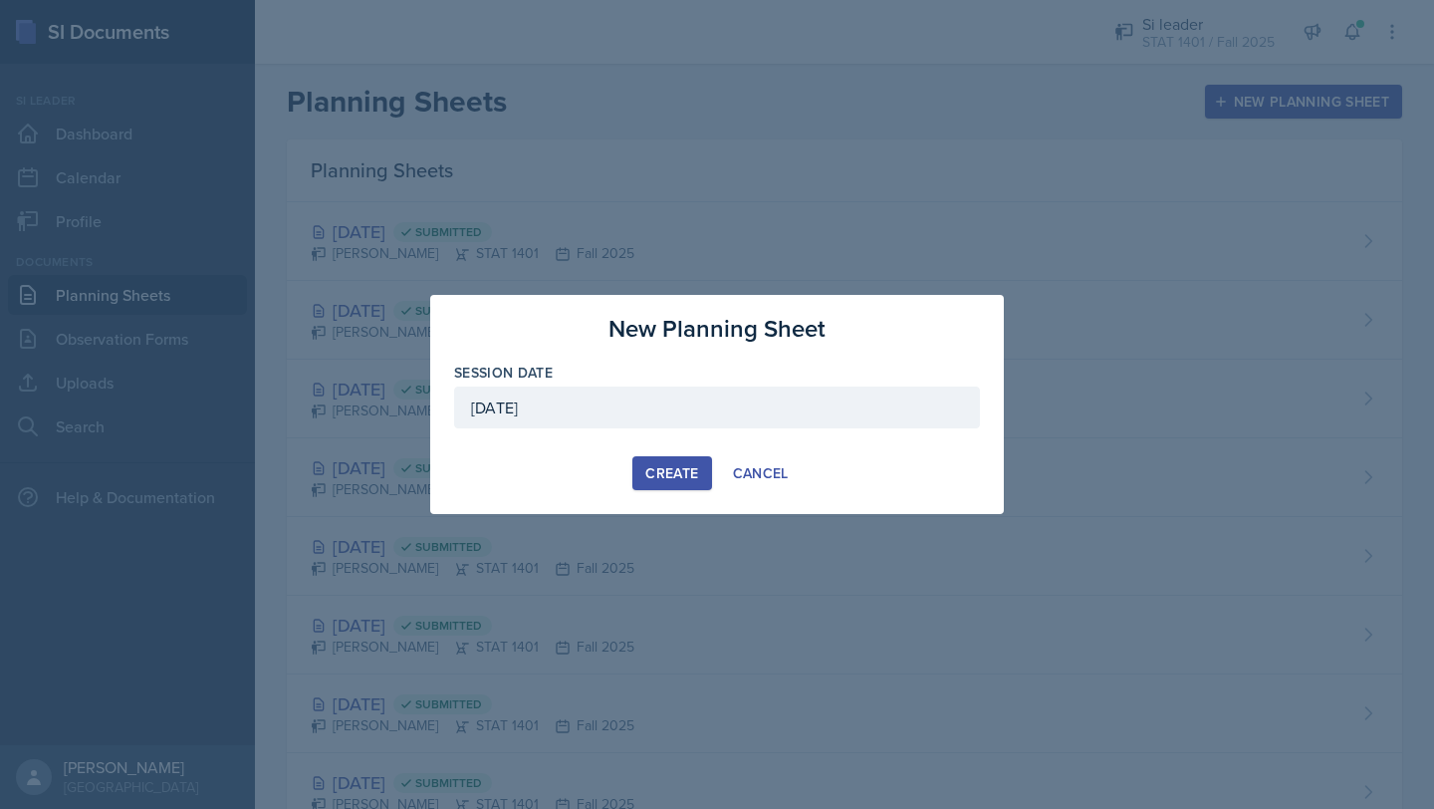
click at [659, 473] on div "Create" at bounding box center [672, 473] width 53 height 16
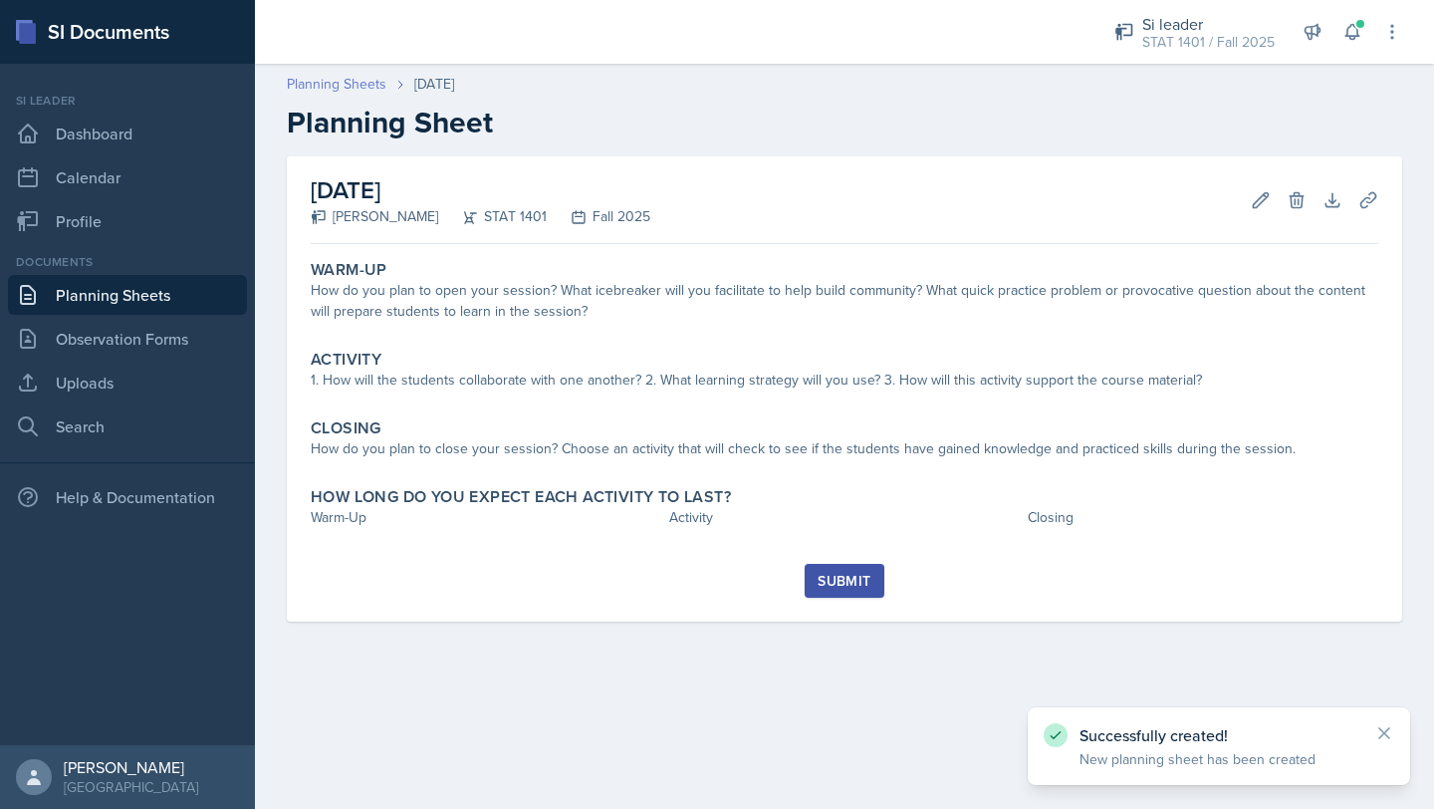
click at [368, 80] on link "Planning Sheets" at bounding box center [337, 84] width 100 height 21
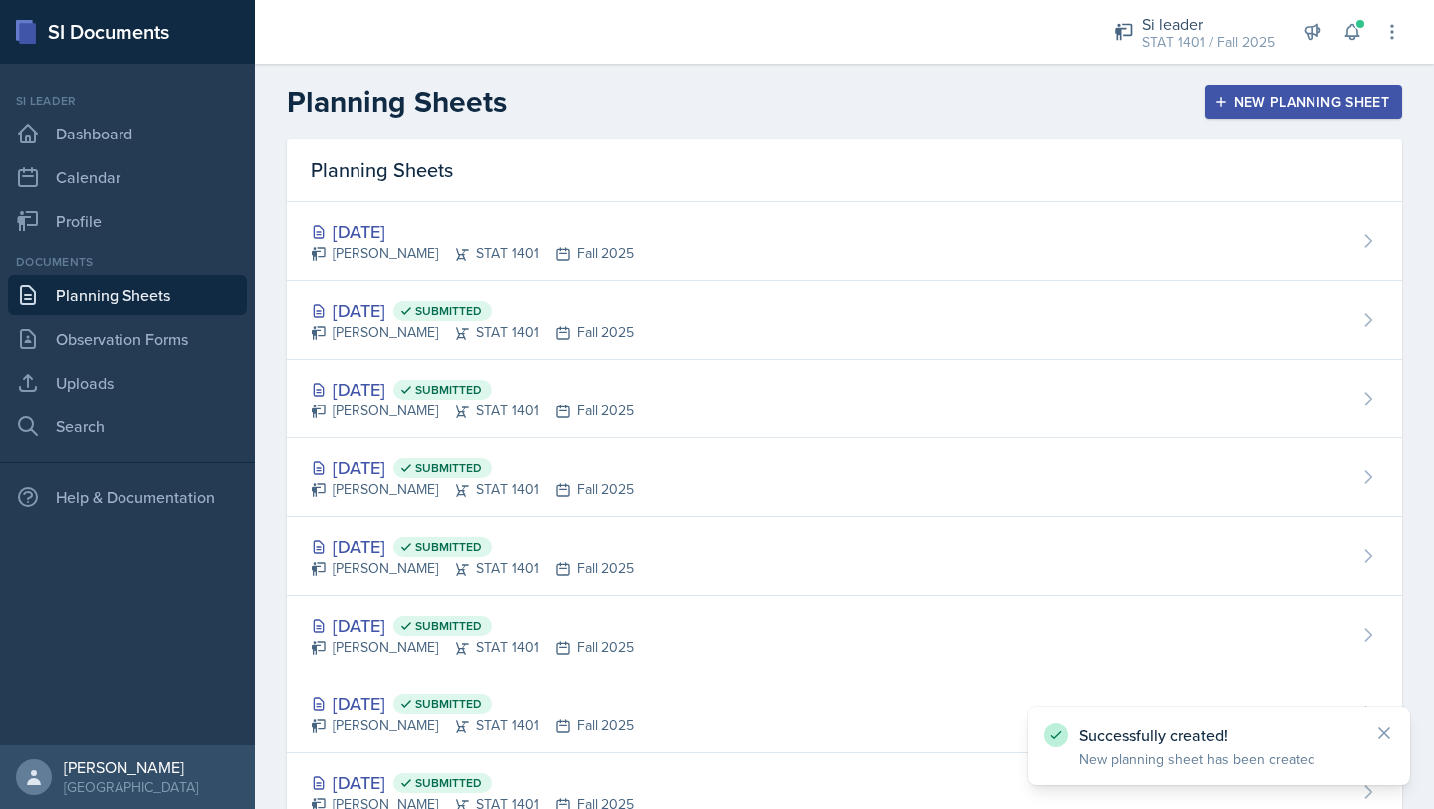
click at [1237, 104] on div "New Planning Sheet" at bounding box center [1303, 102] width 171 height 16
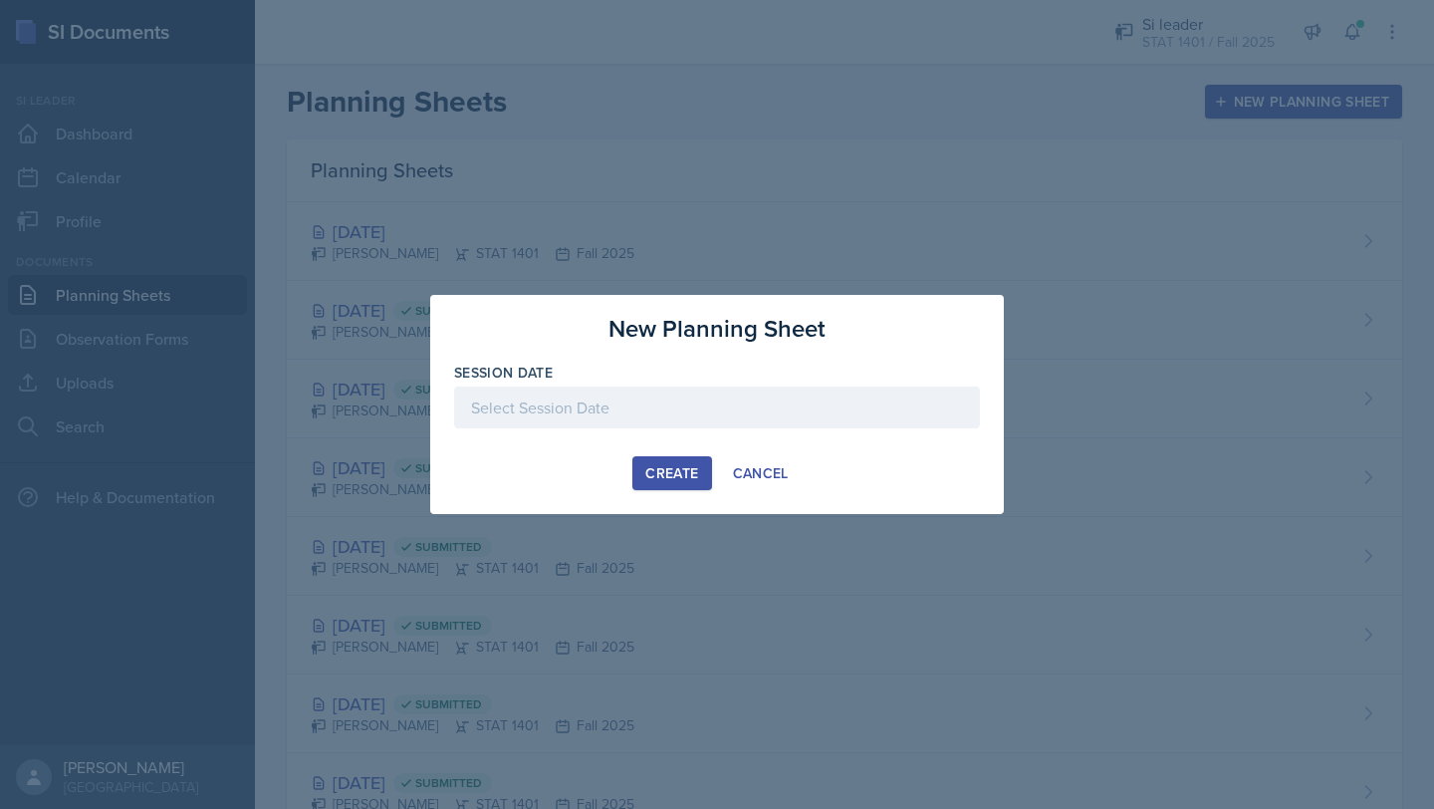
click at [666, 409] on div at bounding box center [717, 408] width 526 height 42
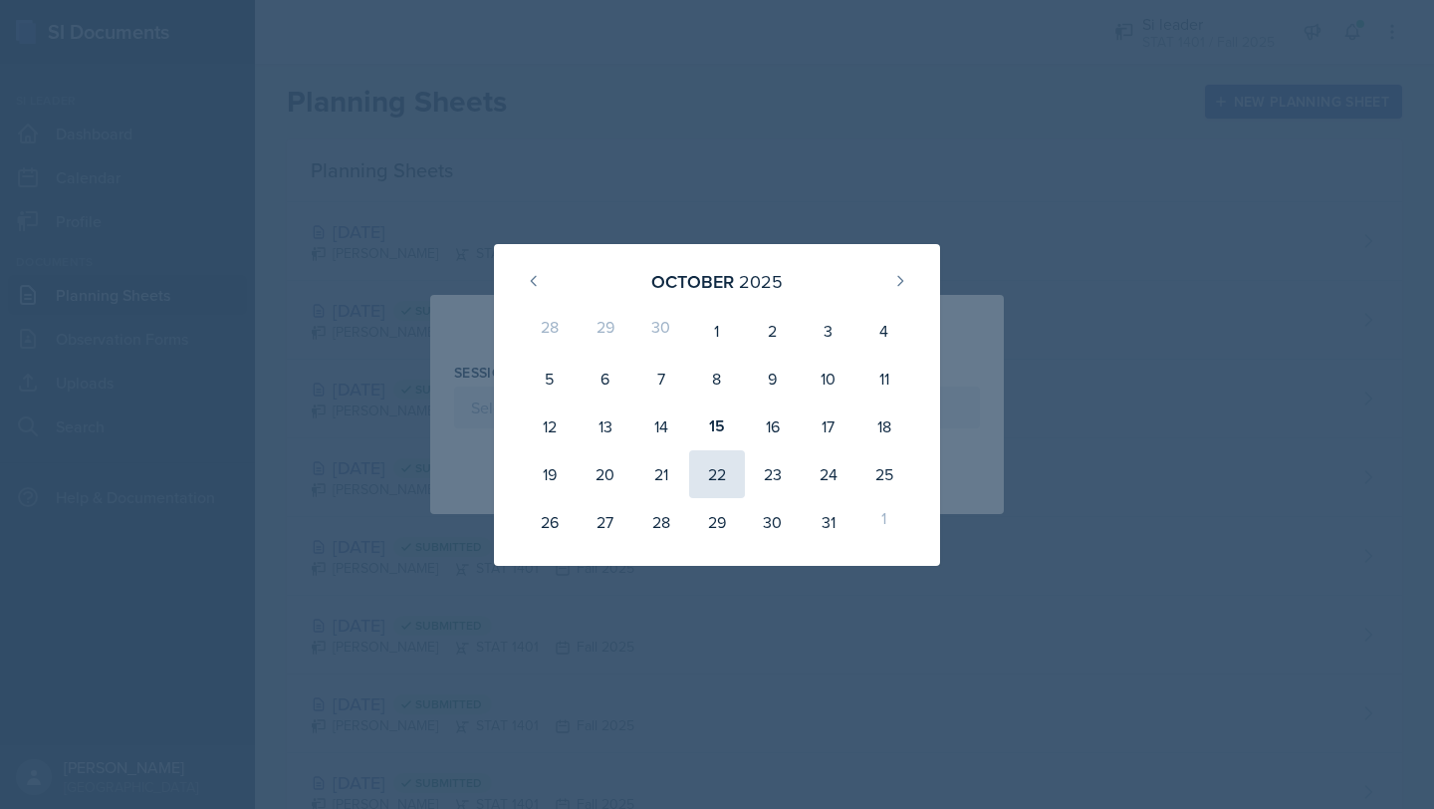
click at [716, 465] on div "22" at bounding box center [717, 474] width 56 height 48
type input "October 22nd, 2025"
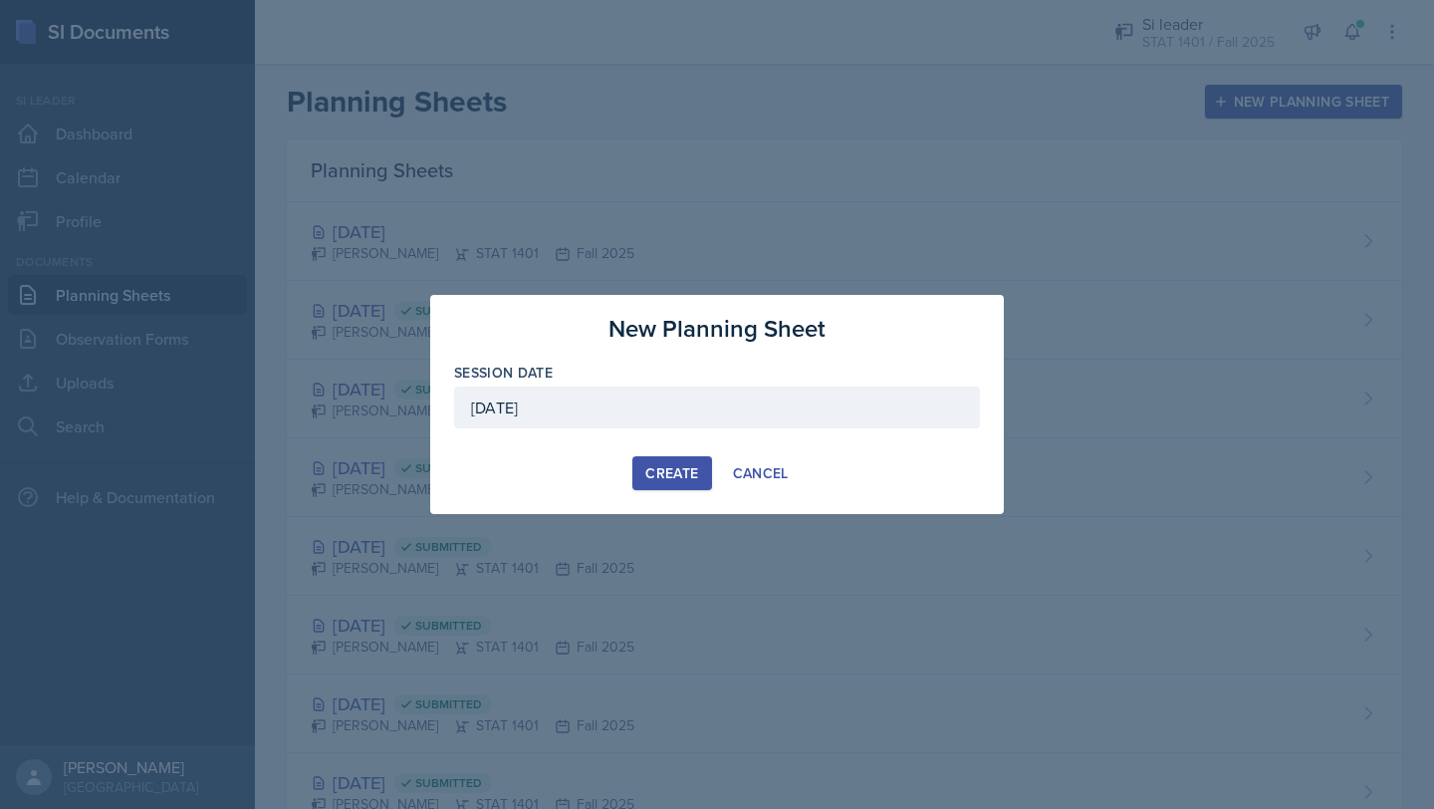
click at [650, 471] on div "Create" at bounding box center [672, 473] width 53 height 16
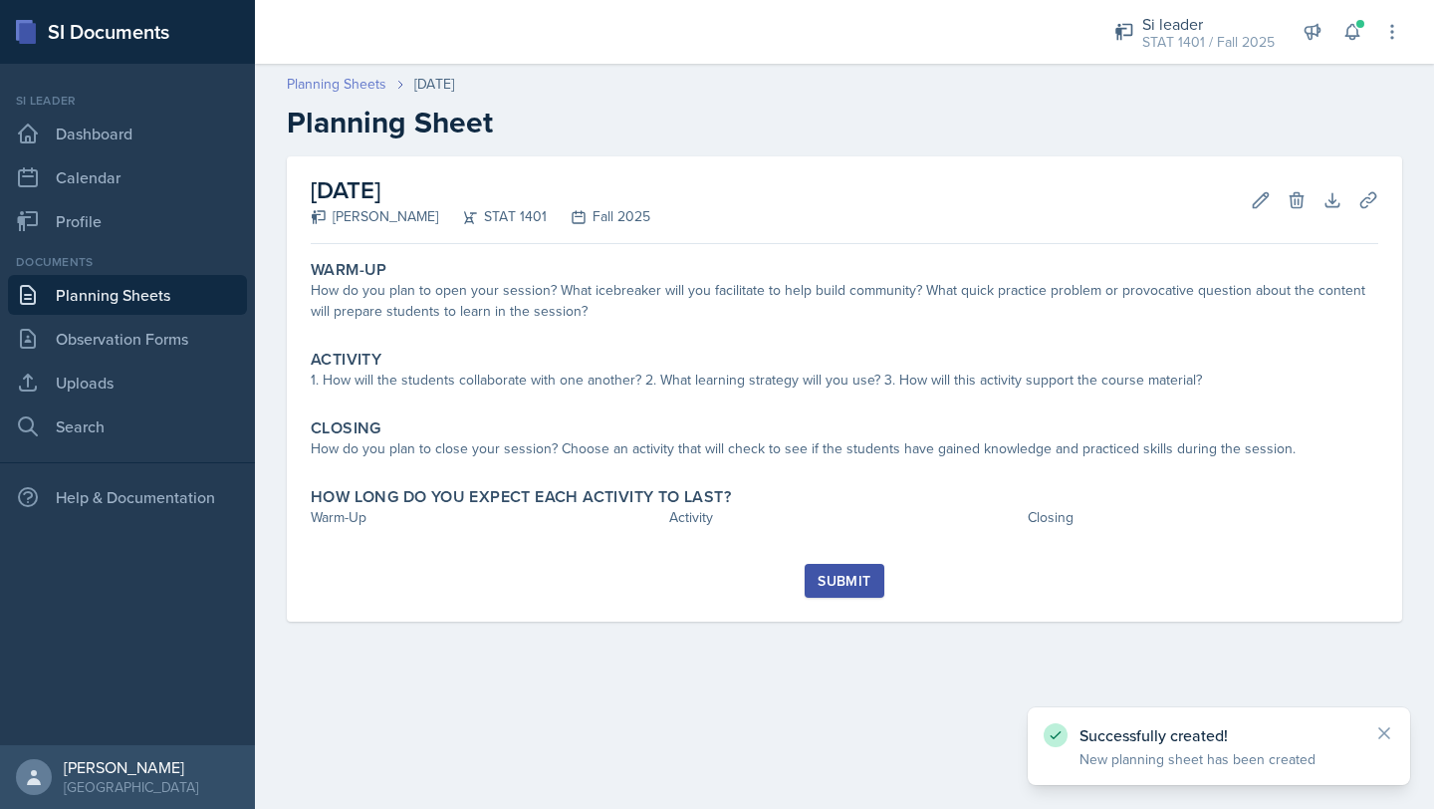
click at [323, 88] on link "Planning Sheets" at bounding box center [337, 84] width 100 height 21
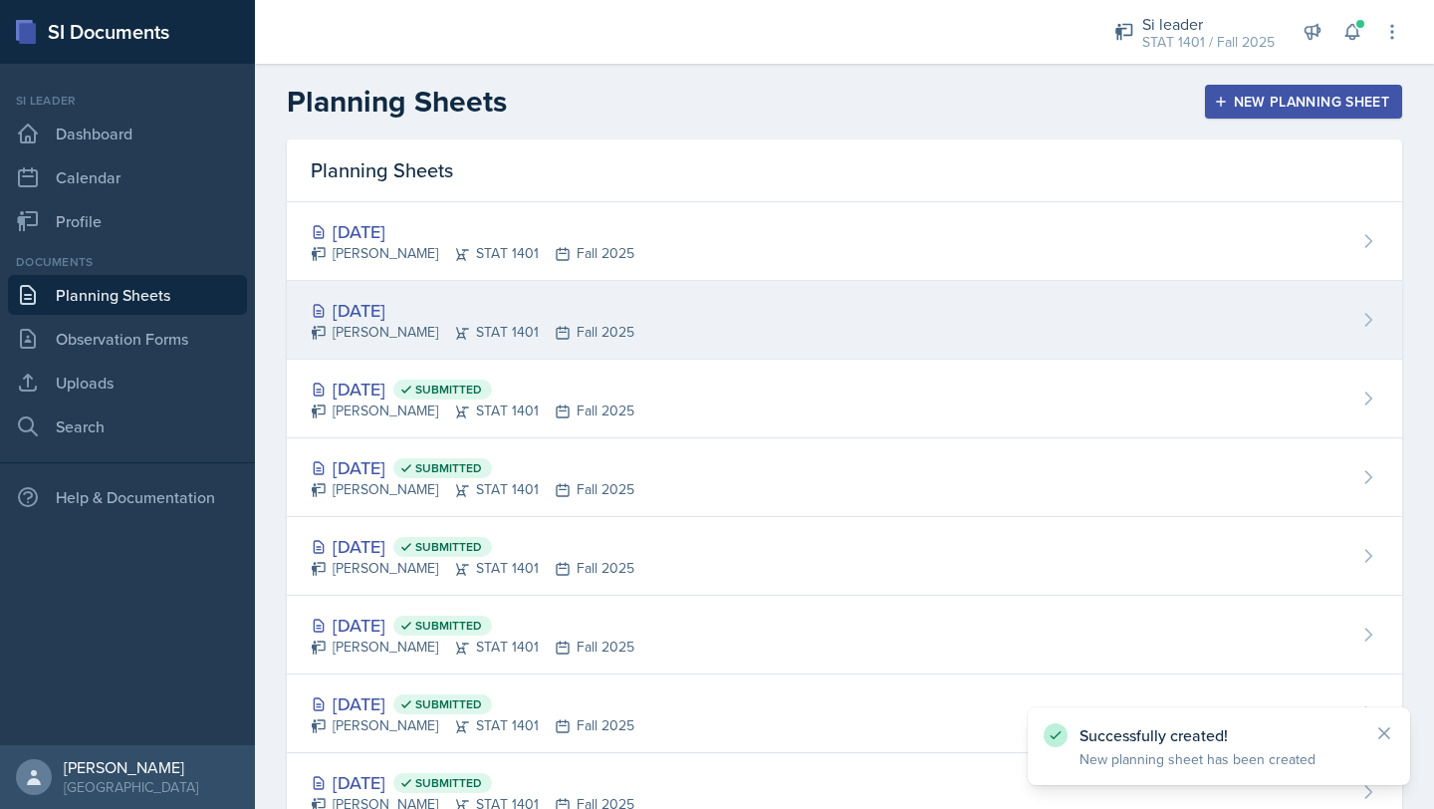
click at [523, 330] on div "Lilly Adan STAT 1401 Fall 2025" at bounding box center [473, 332] width 324 height 21
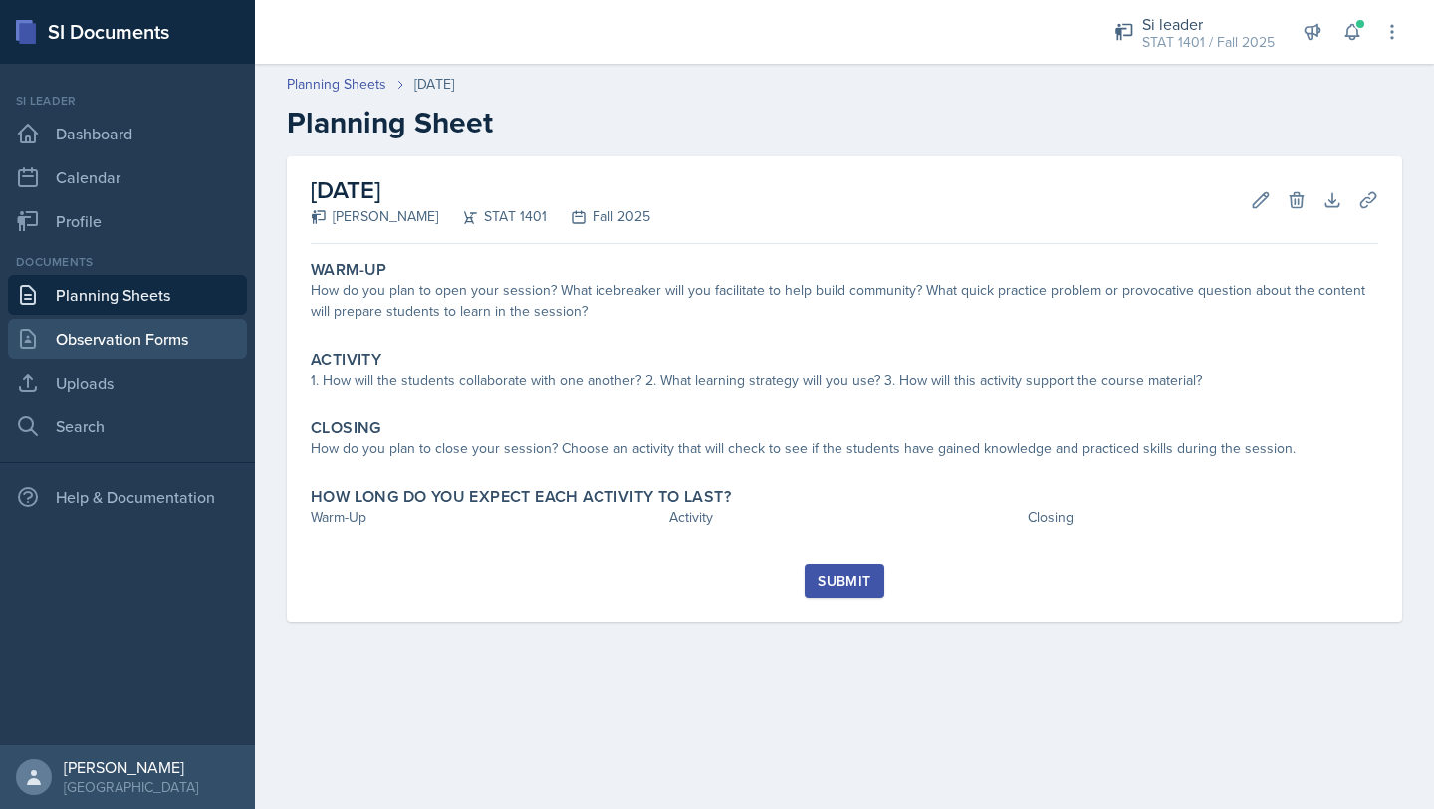
click at [152, 344] on link "Observation Forms" at bounding box center [127, 339] width 239 height 40
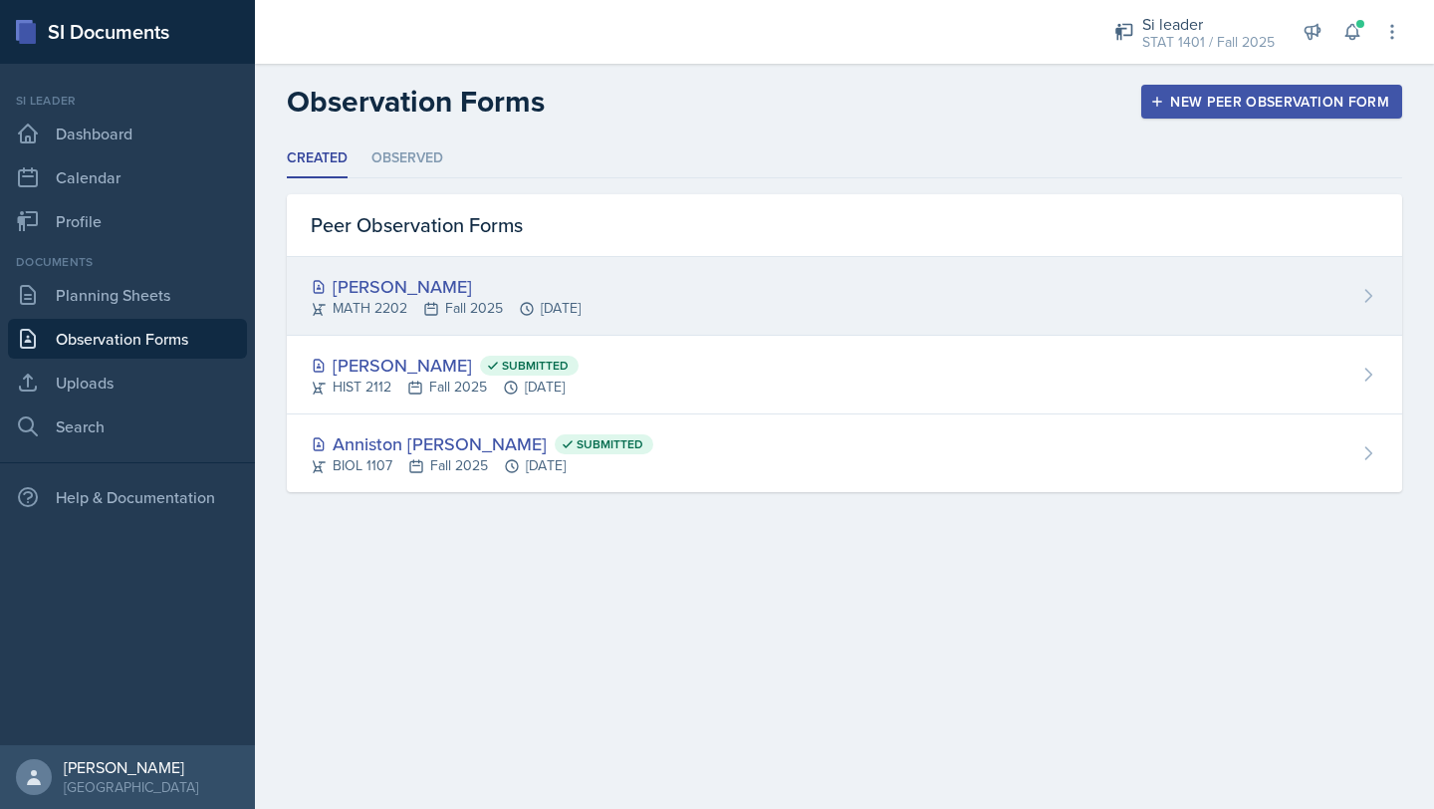
click at [455, 293] on div "[PERSON_NAME]" at bounding box center [446, 286] width 270 height 27
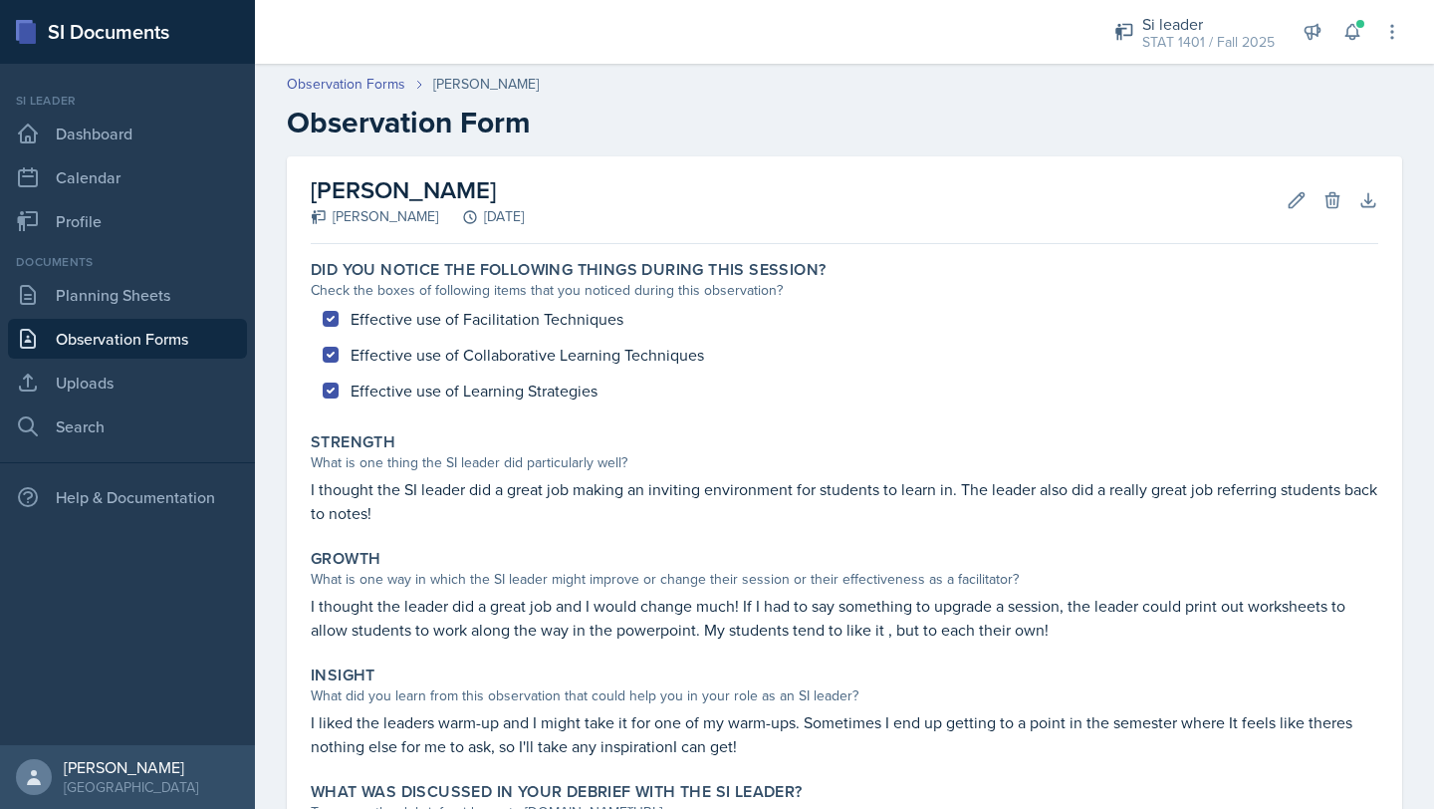
scroll to position [155, 0]
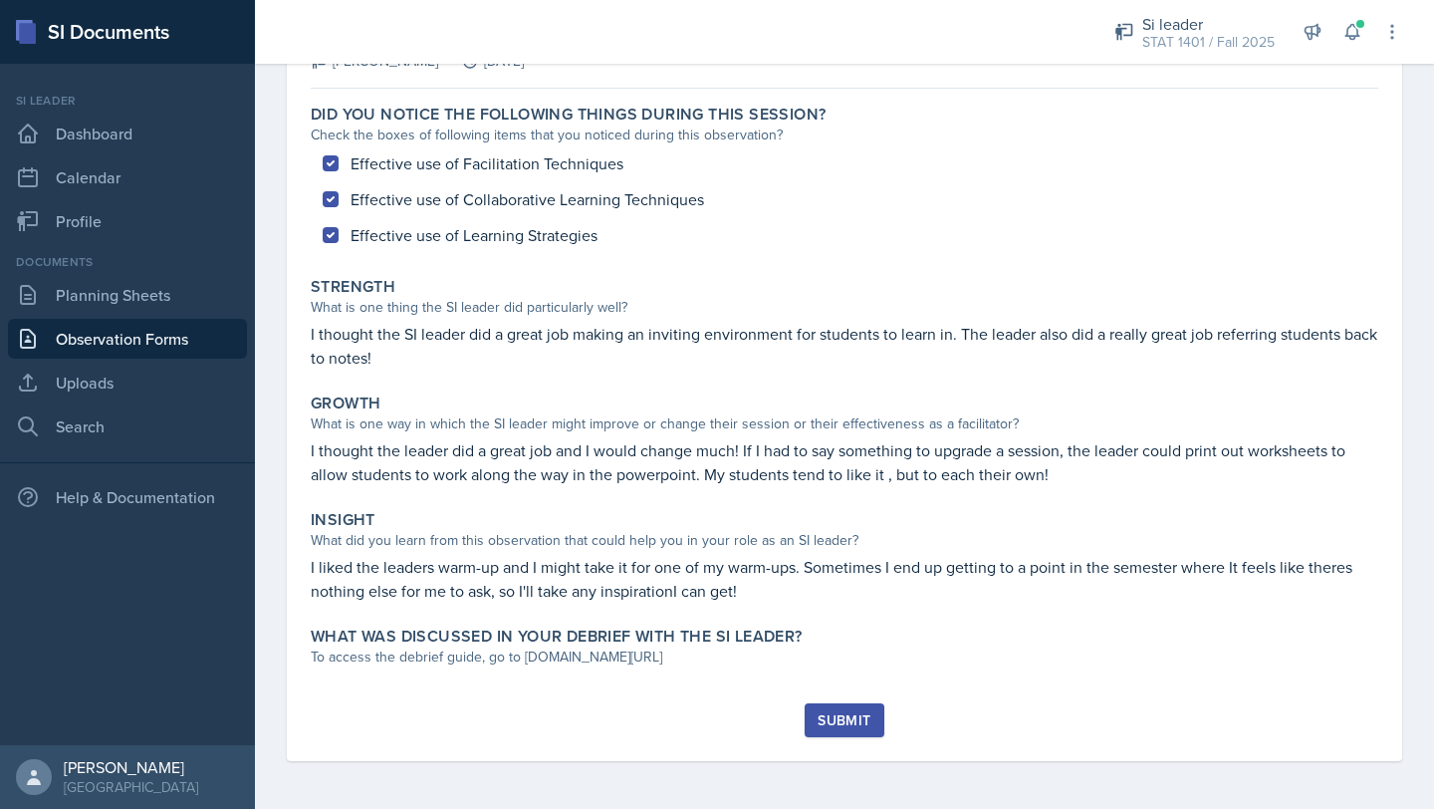
click at [507, 652] on div "To access the debrief guide, go to [DOMAIN_NAME][URL]" at bounding box center [845, 657] width 1068 height 21
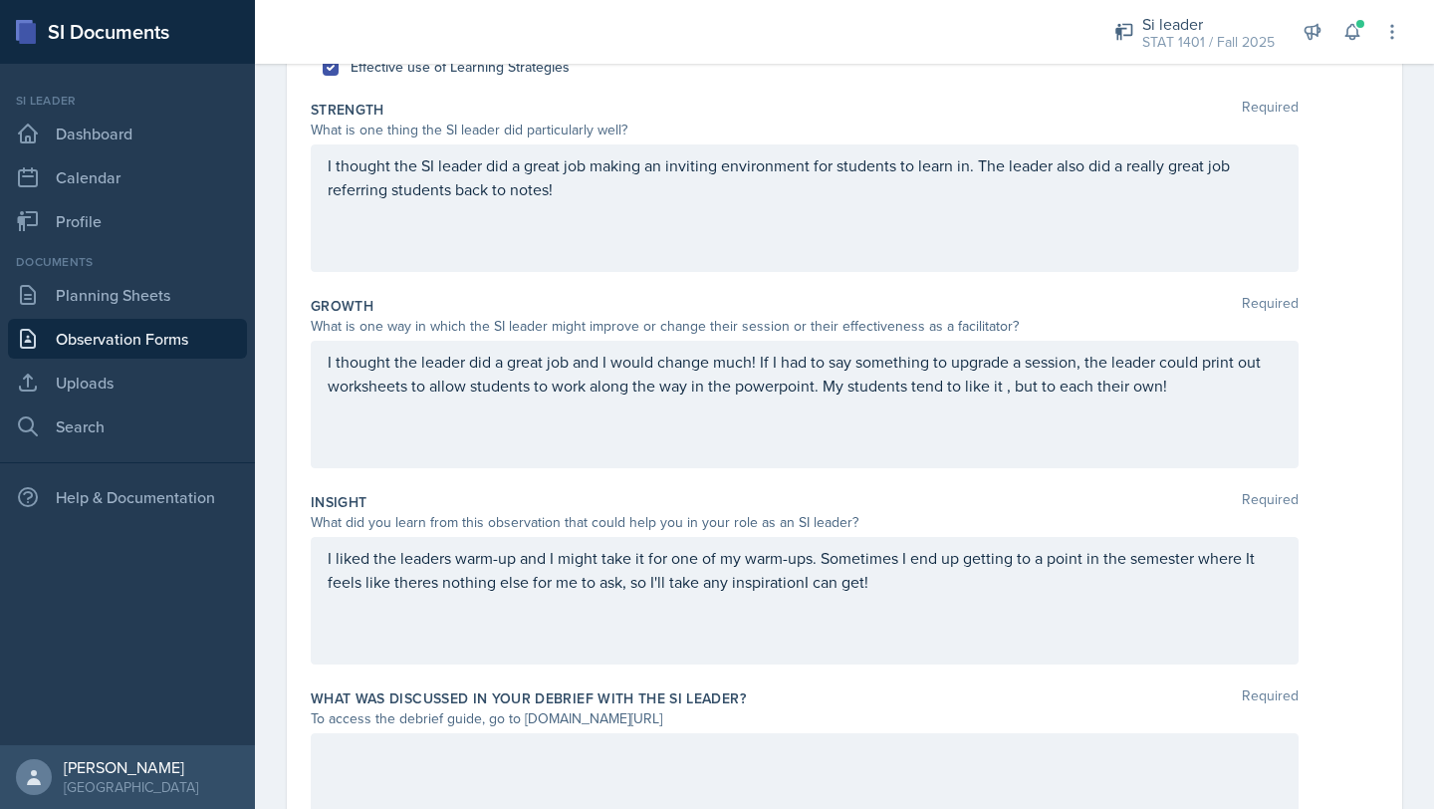
scroll to position [458, 0]
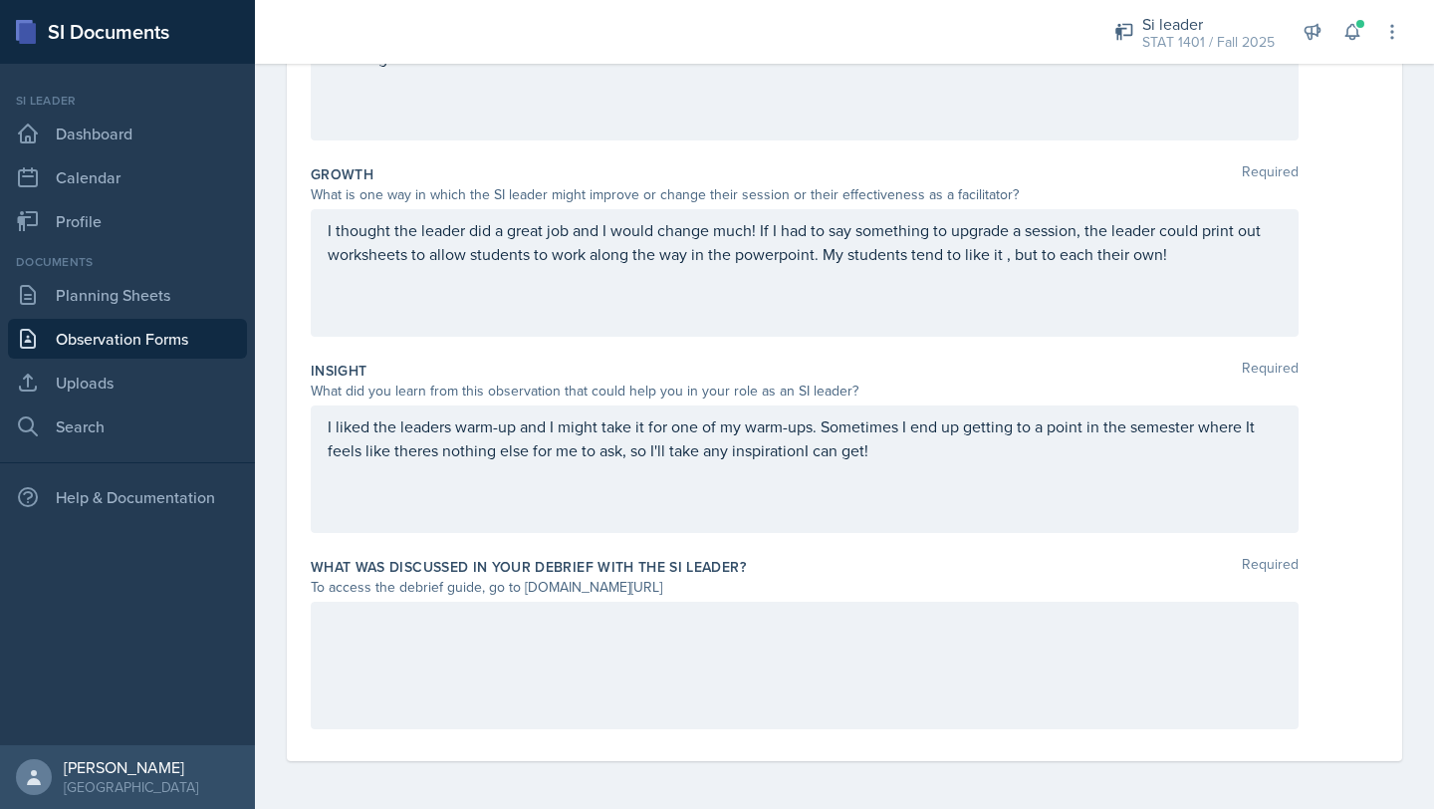
click at [547, 621] on div at bounding box center [805, 666] width 988 height 128
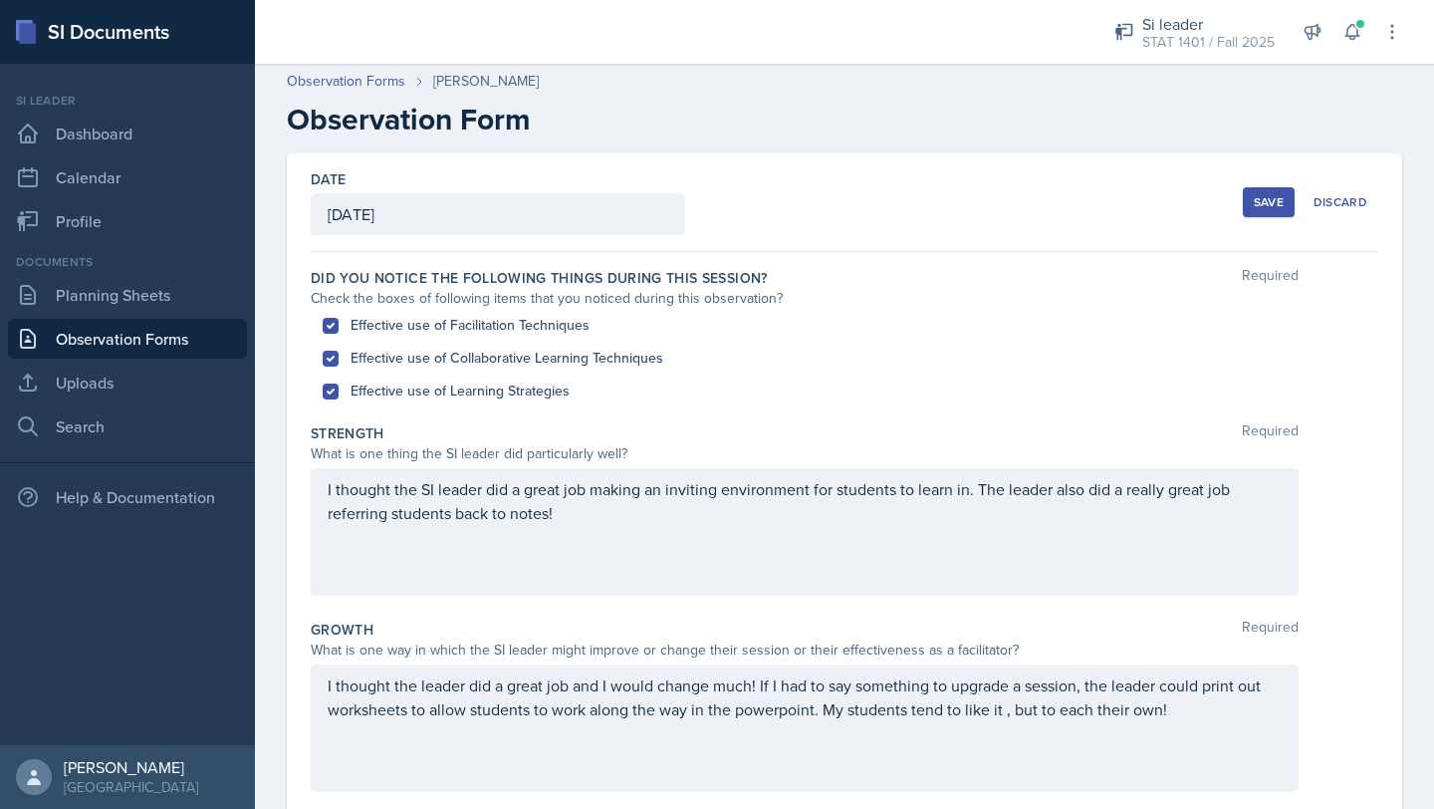
scroll to position [0, 0]
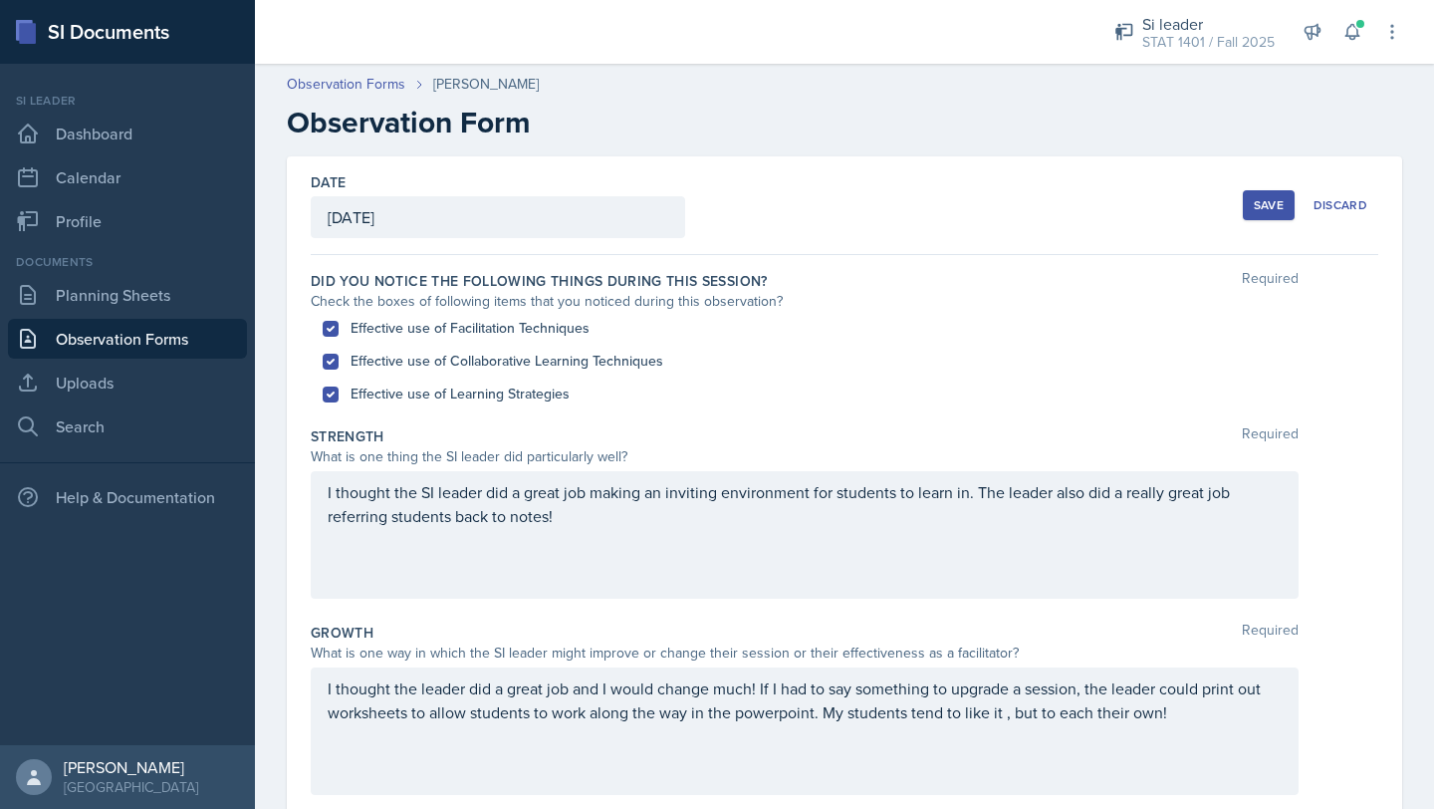
click at [1261, 210] on div "Save" at bounding box center [1269, 205] width 30 height 16
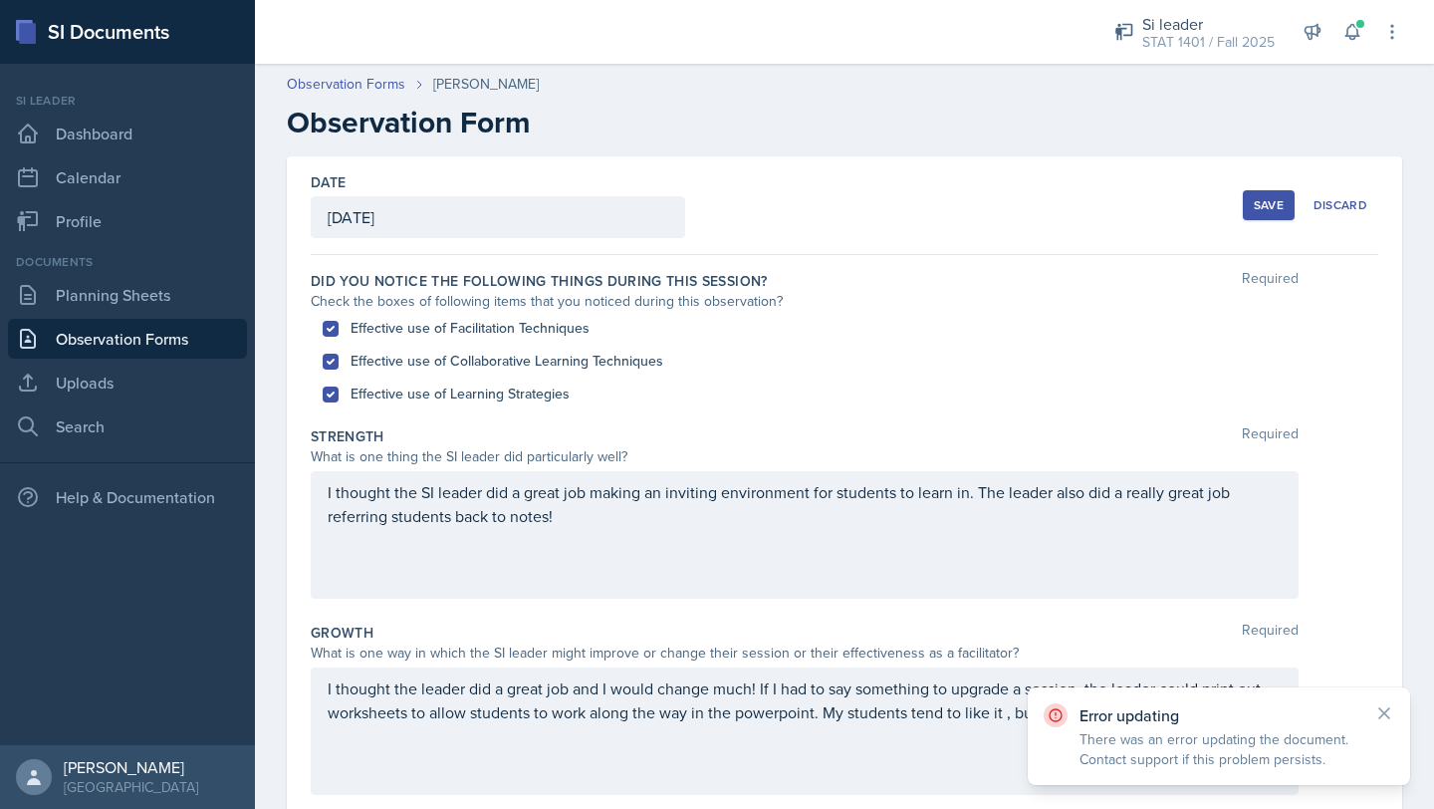
click at [1260, 210] on div "Save" at bounding box center [1269, 205] width 30 height 16
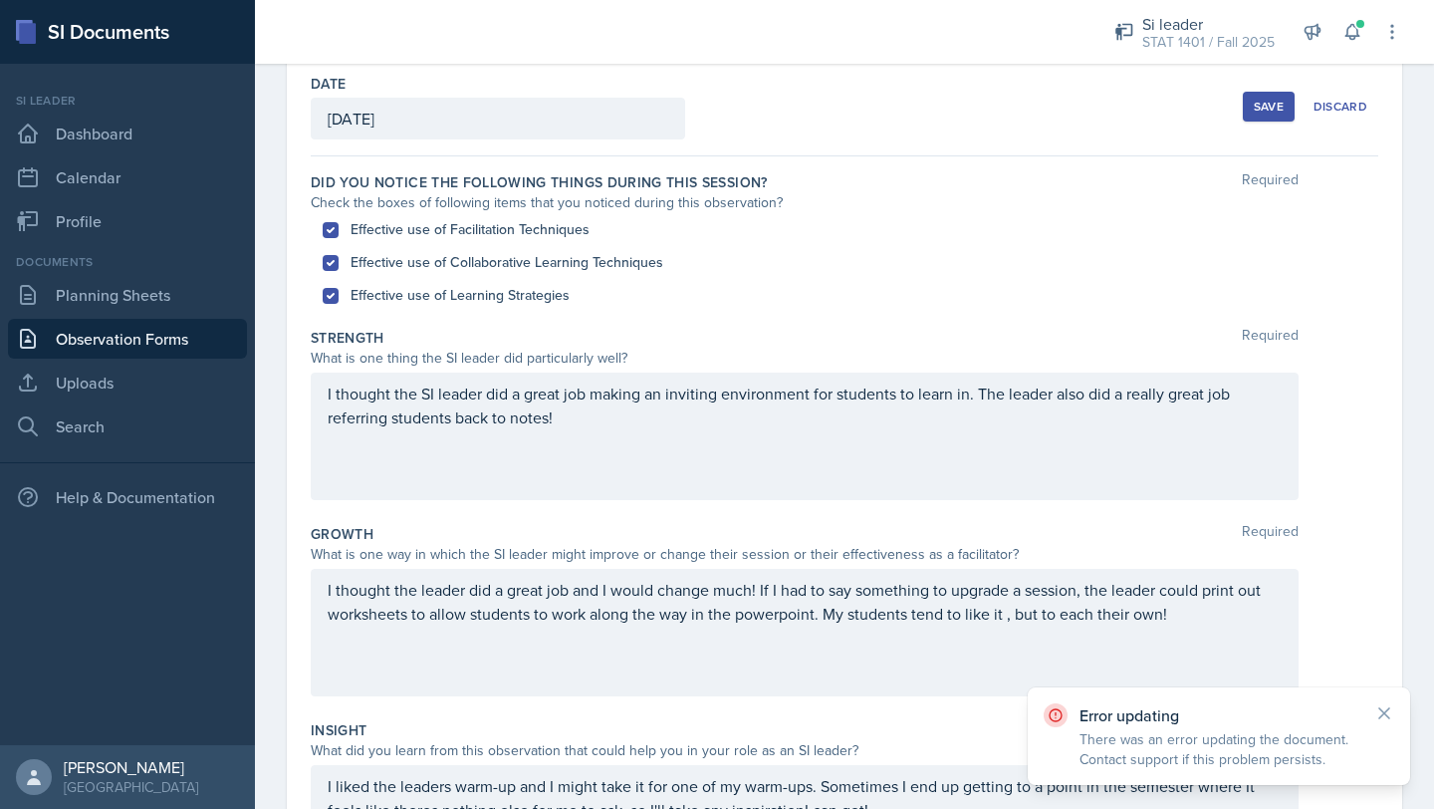
scroll to position [458, 0]
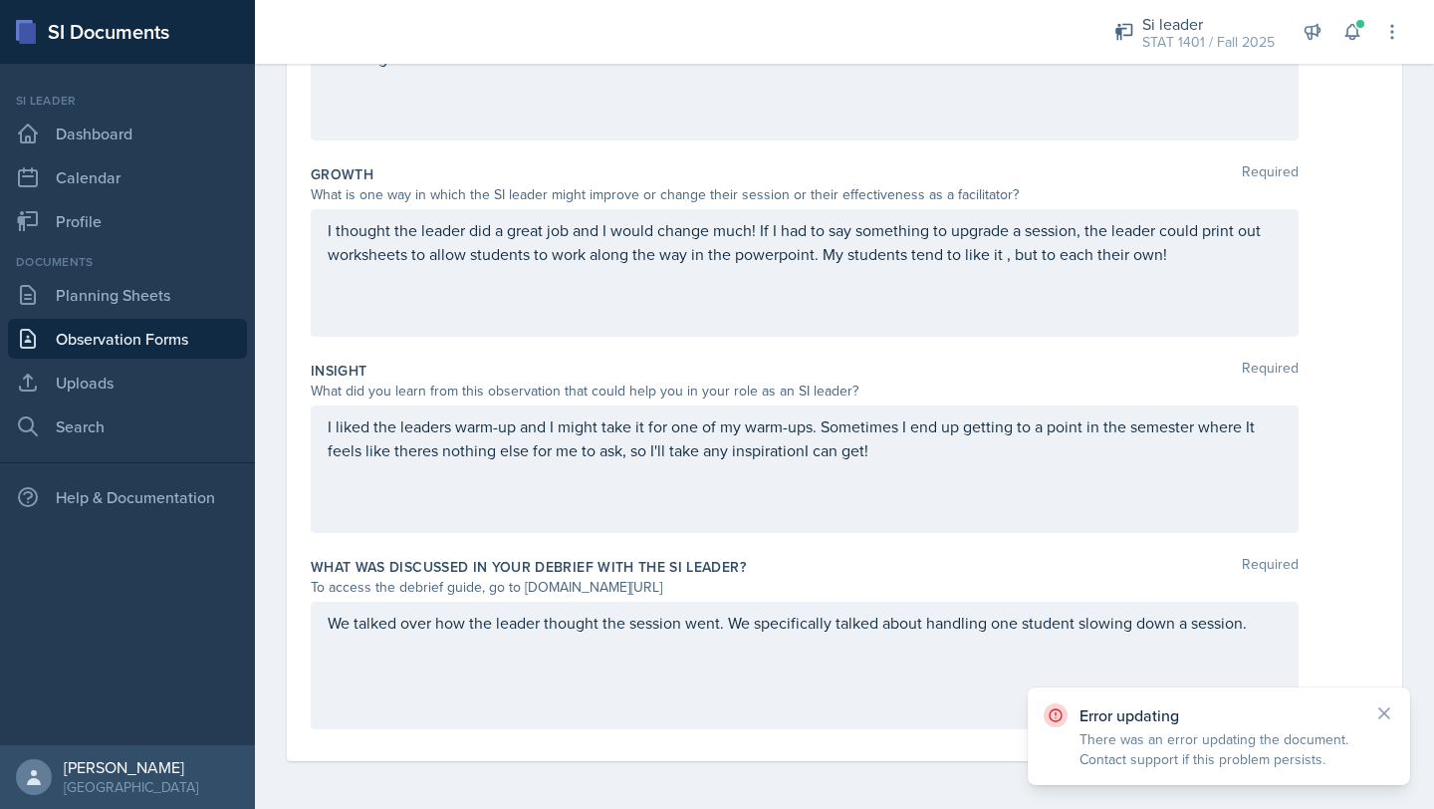
click at [536, 652] on div "We talked over how the leader thought the session went. We specifically talked …" at bounding box center [805, 666] width 988 height 128
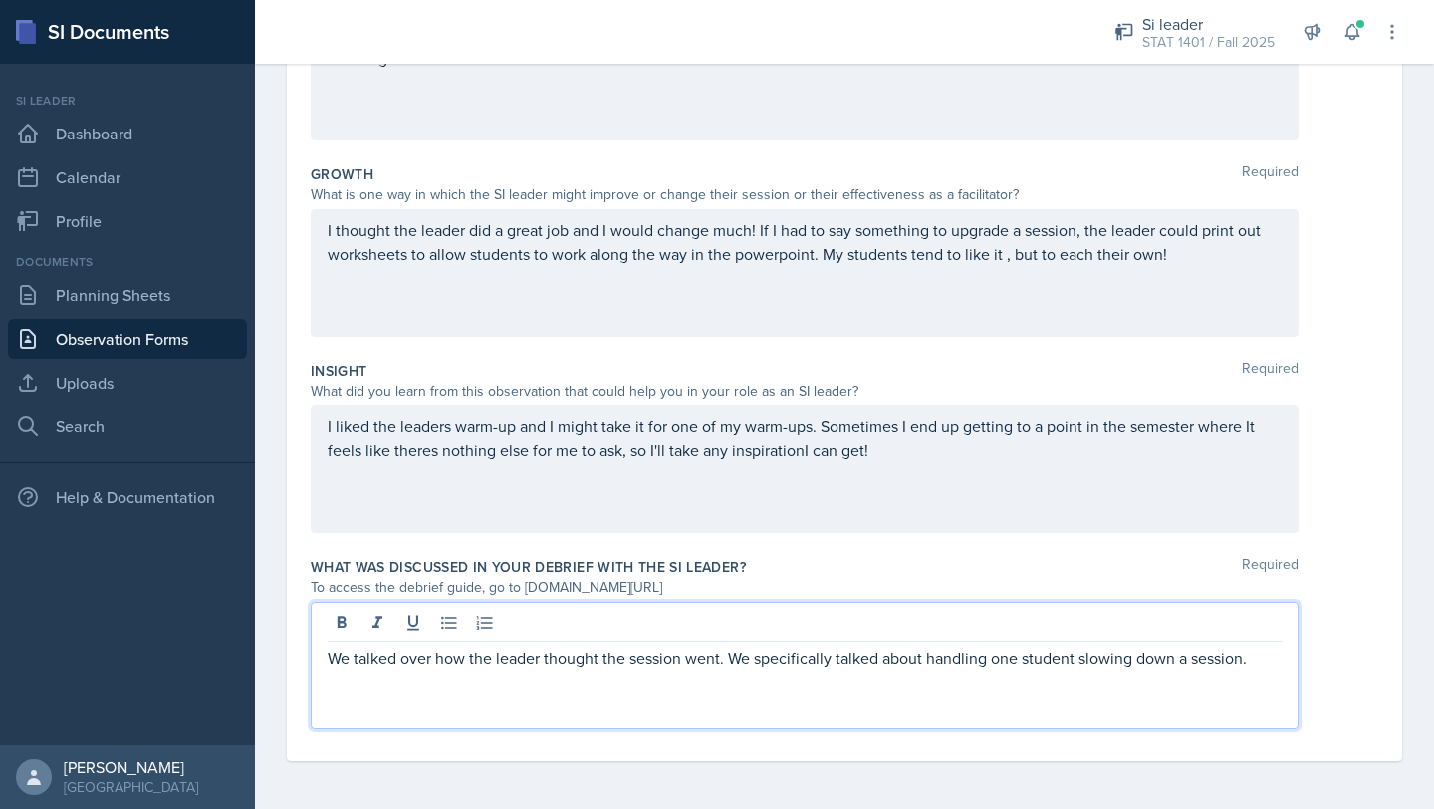
drag, startPoint x: 1259, startPoint y: 657, endPoint x: 323, endPoint y: 647, distance: 936.5
click at [324, 648] on div "We talked over how the leader thought the session went. We specifically talked …" at bounding box center [805, 666] width 988 height 128
copy p "We talked over how the leader thought the session went. We specifically talked …"
click at [349, 696] on div "We talked over how the leader thought the session went. We specifically talked …" at bounding box center [805, 666] width 988 height 128
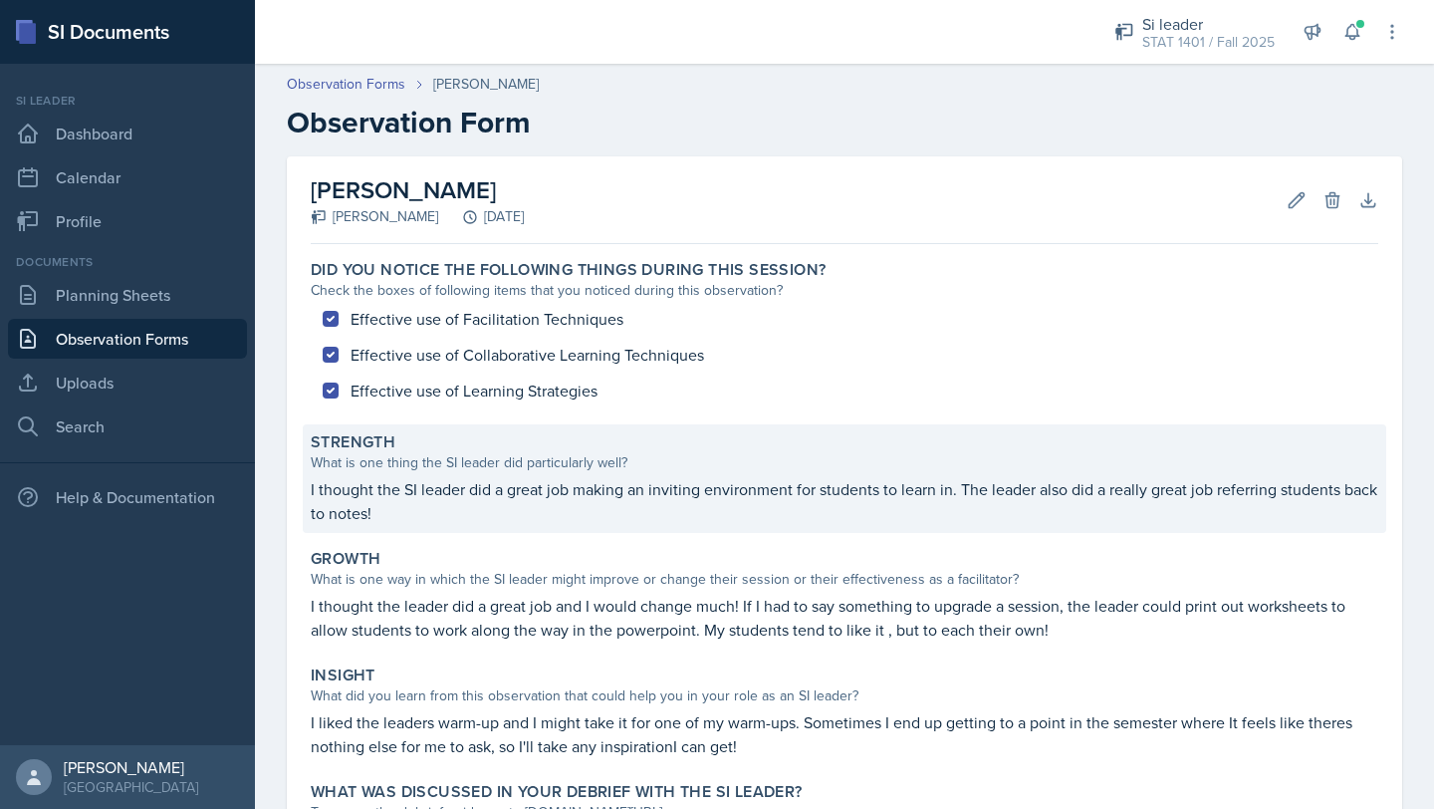
click at [688, 494] on p "I thought the SI leader did a great job making an inviting environment for stud…" at bounding box center [845, 501] width 1068 height 48
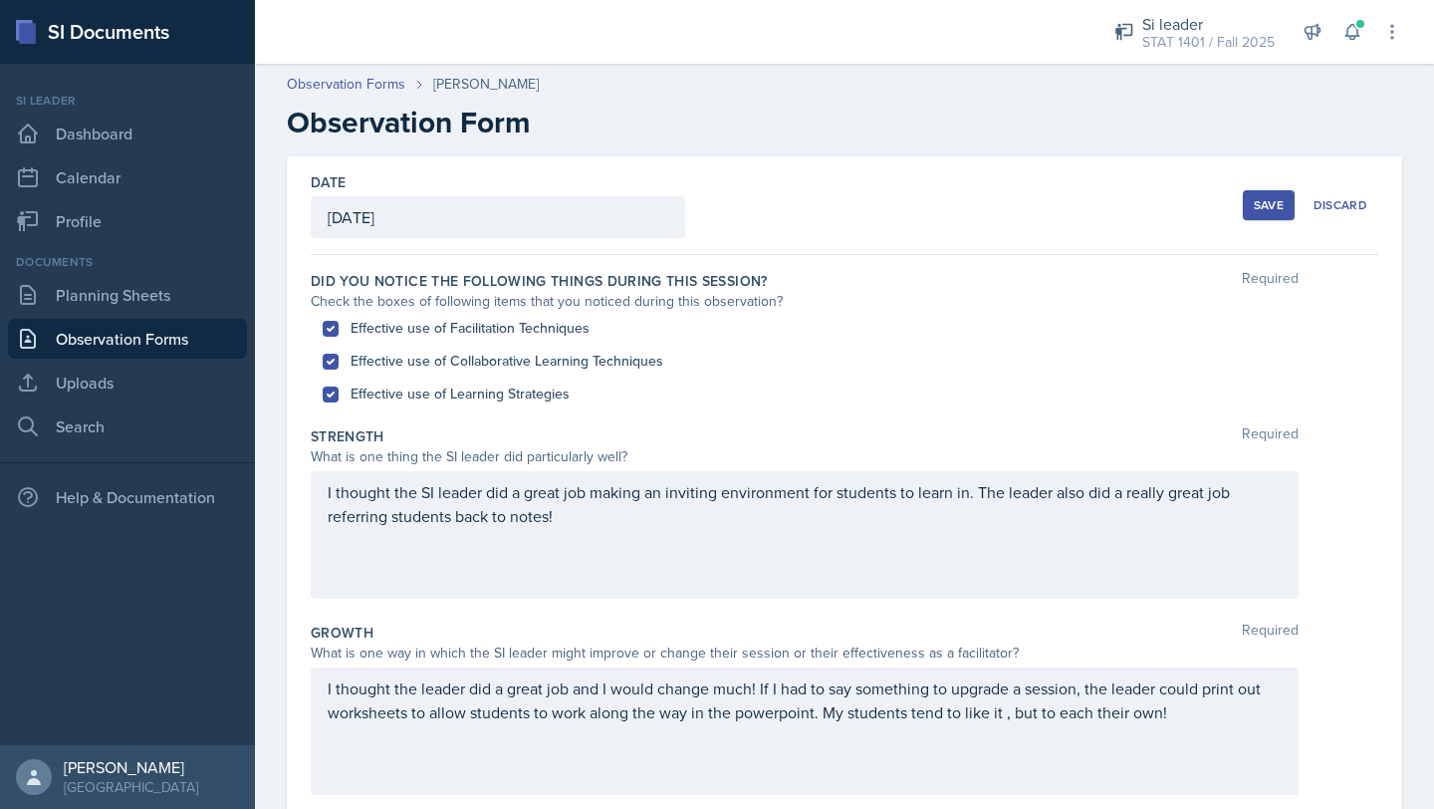
scroll to position [458, 0]
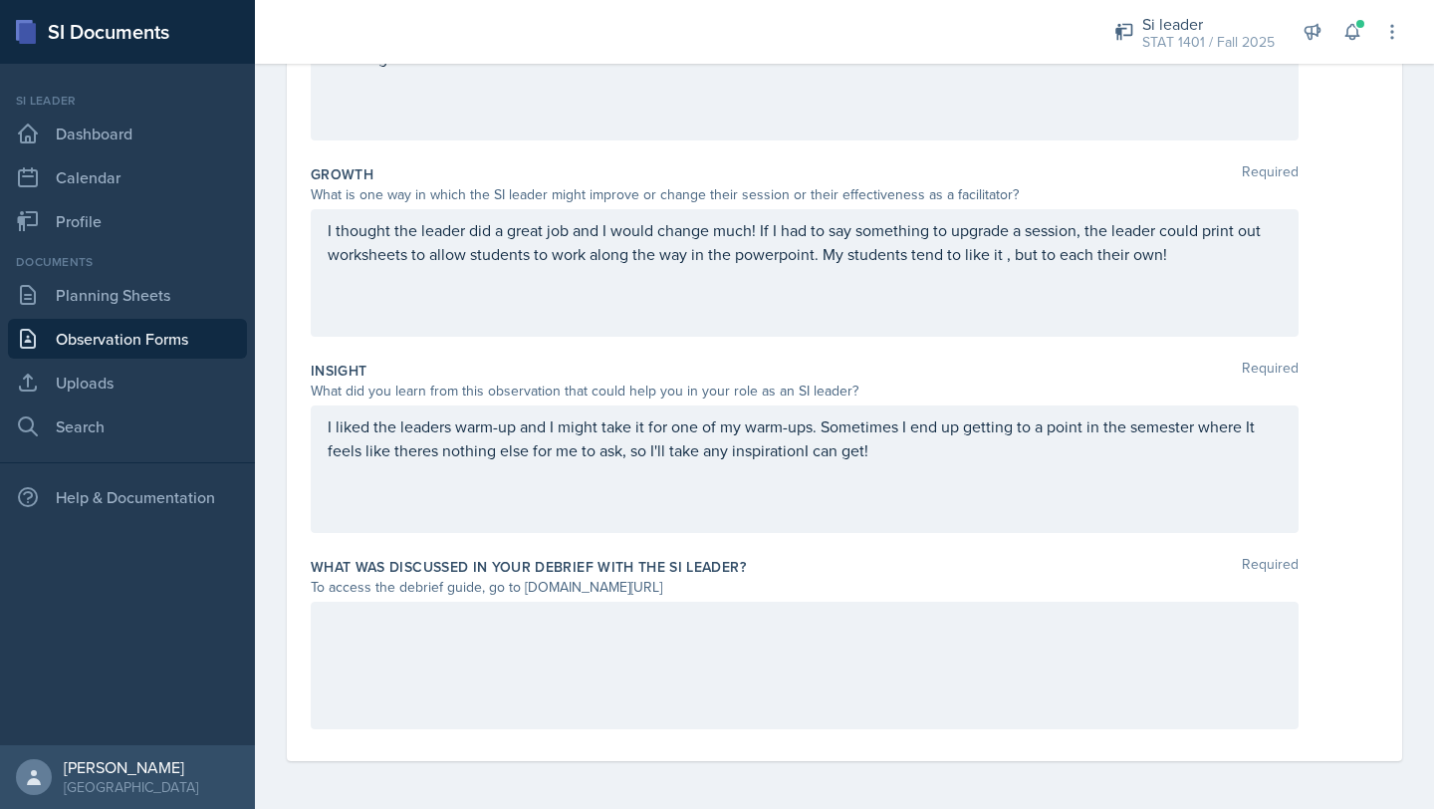
click at [575, 635] on div at bounding box center [805, 666] width 988 height 128
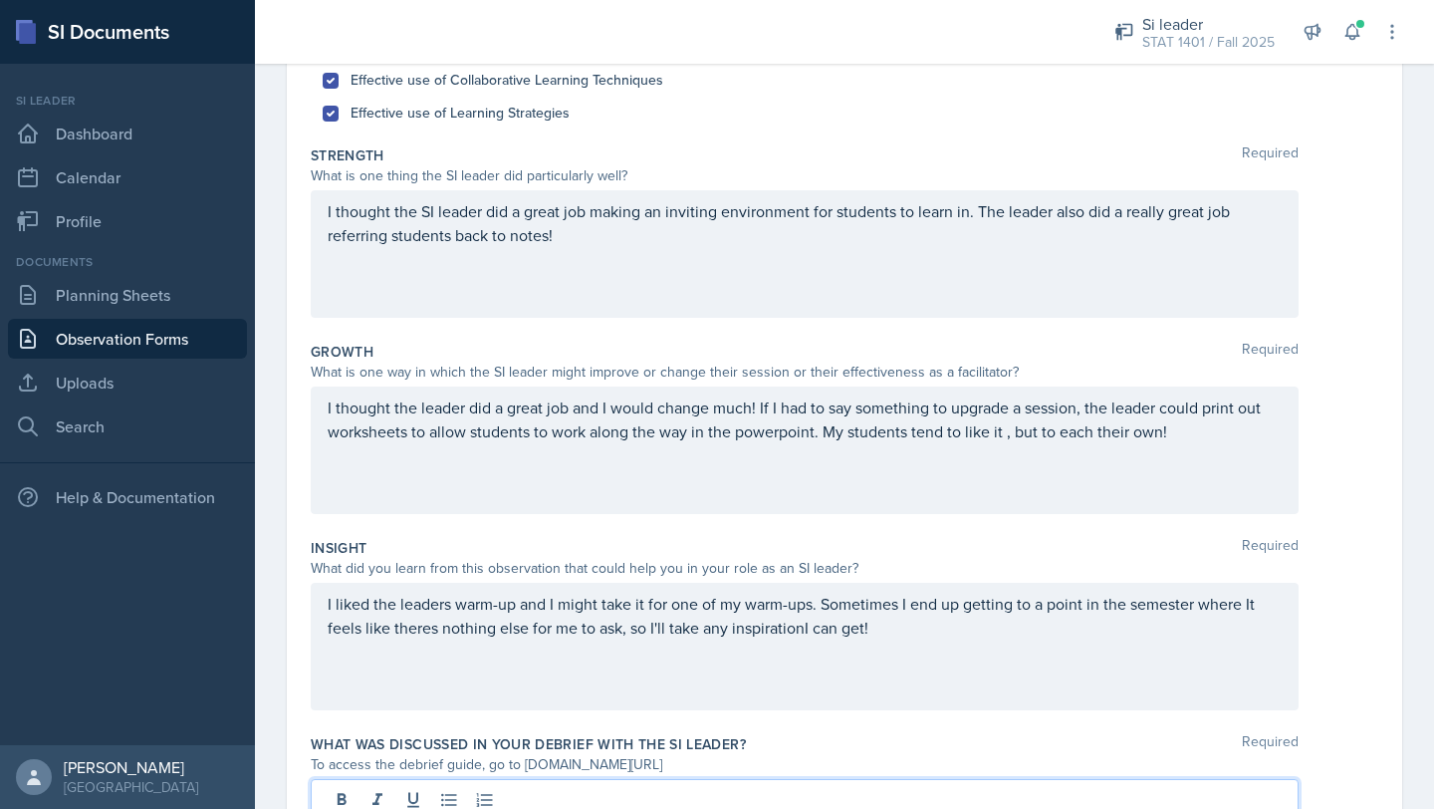
scroll to position [0, 0]
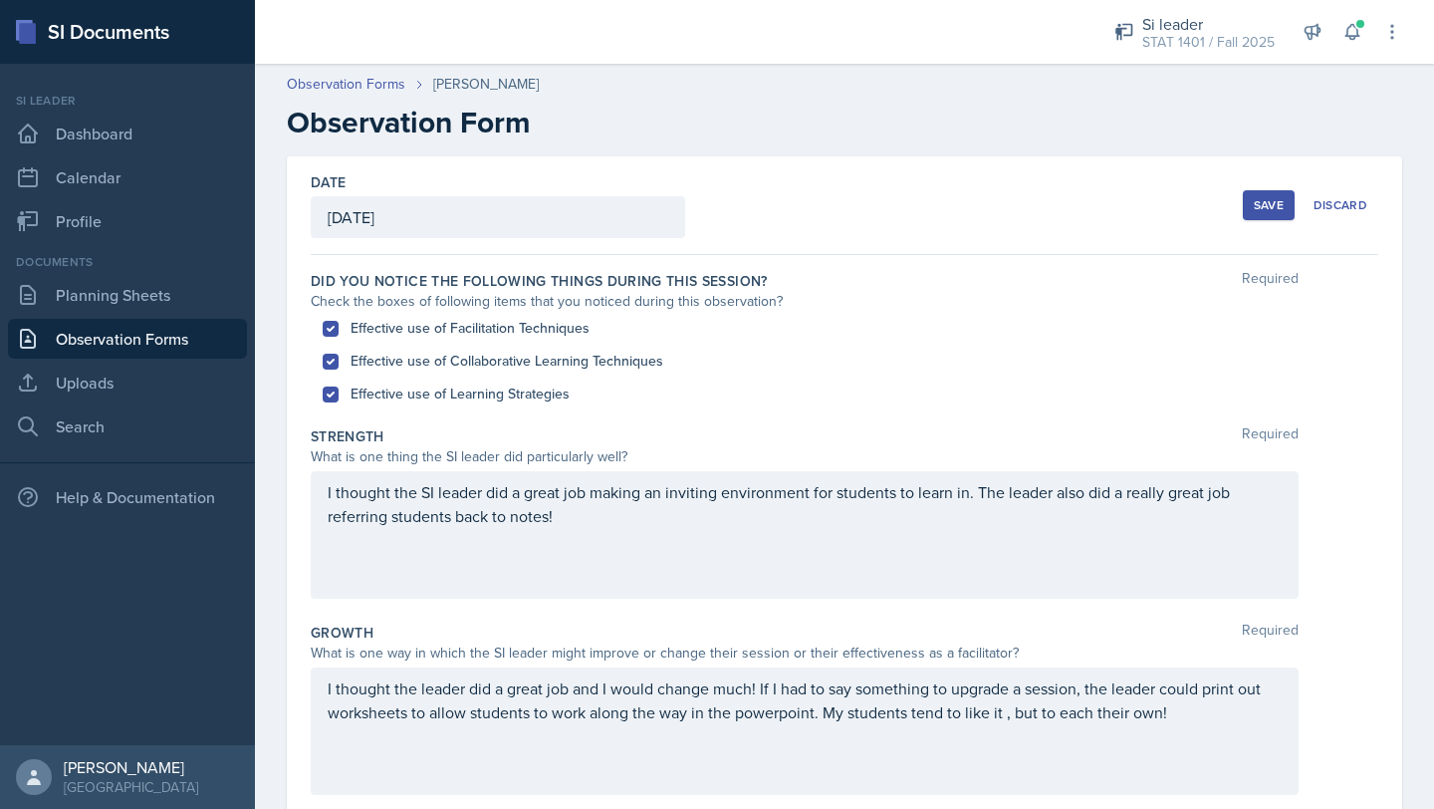
click at [1268, 210] on div "Save" at bounding box center [1269, 205] width 30 height 16
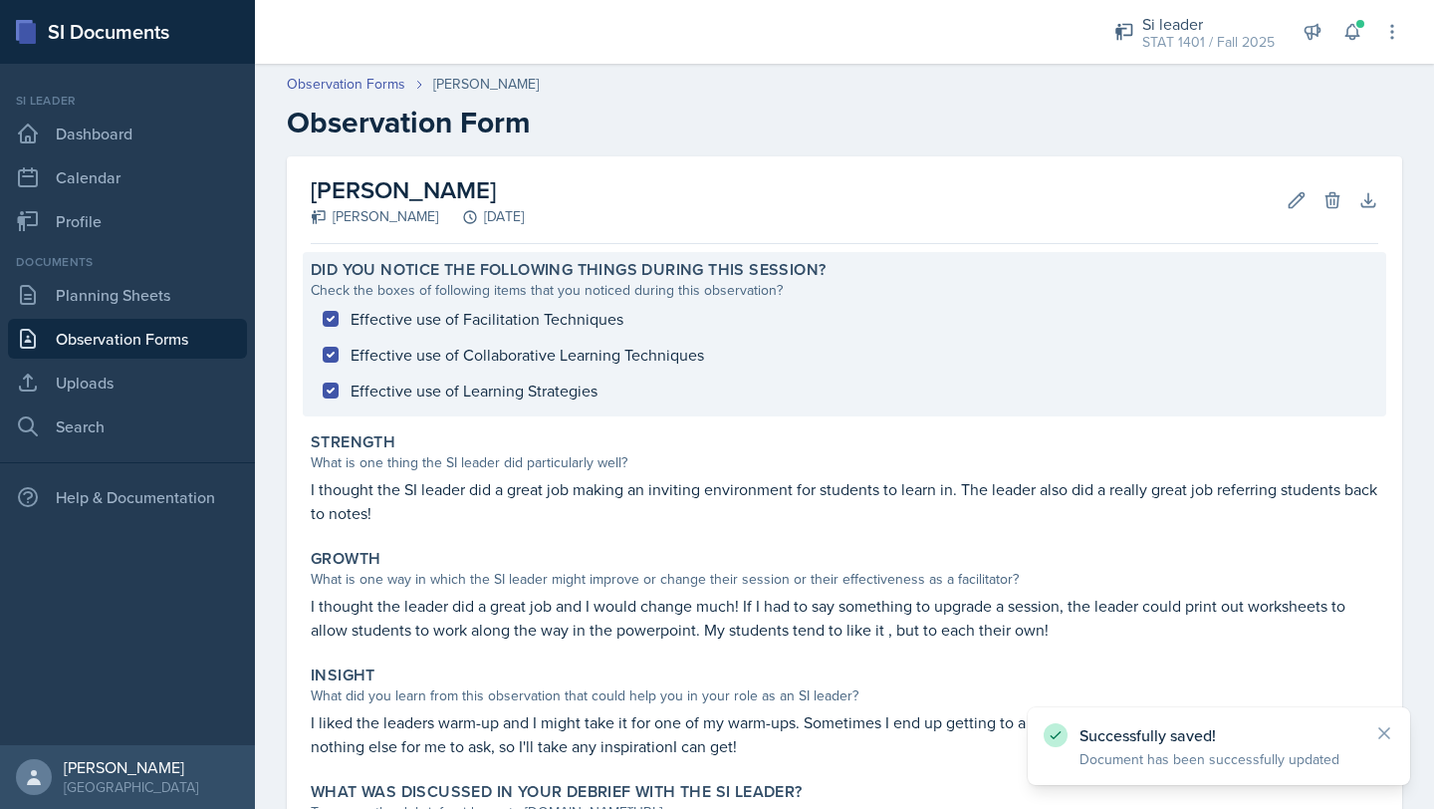
scroll to position [199, 0]
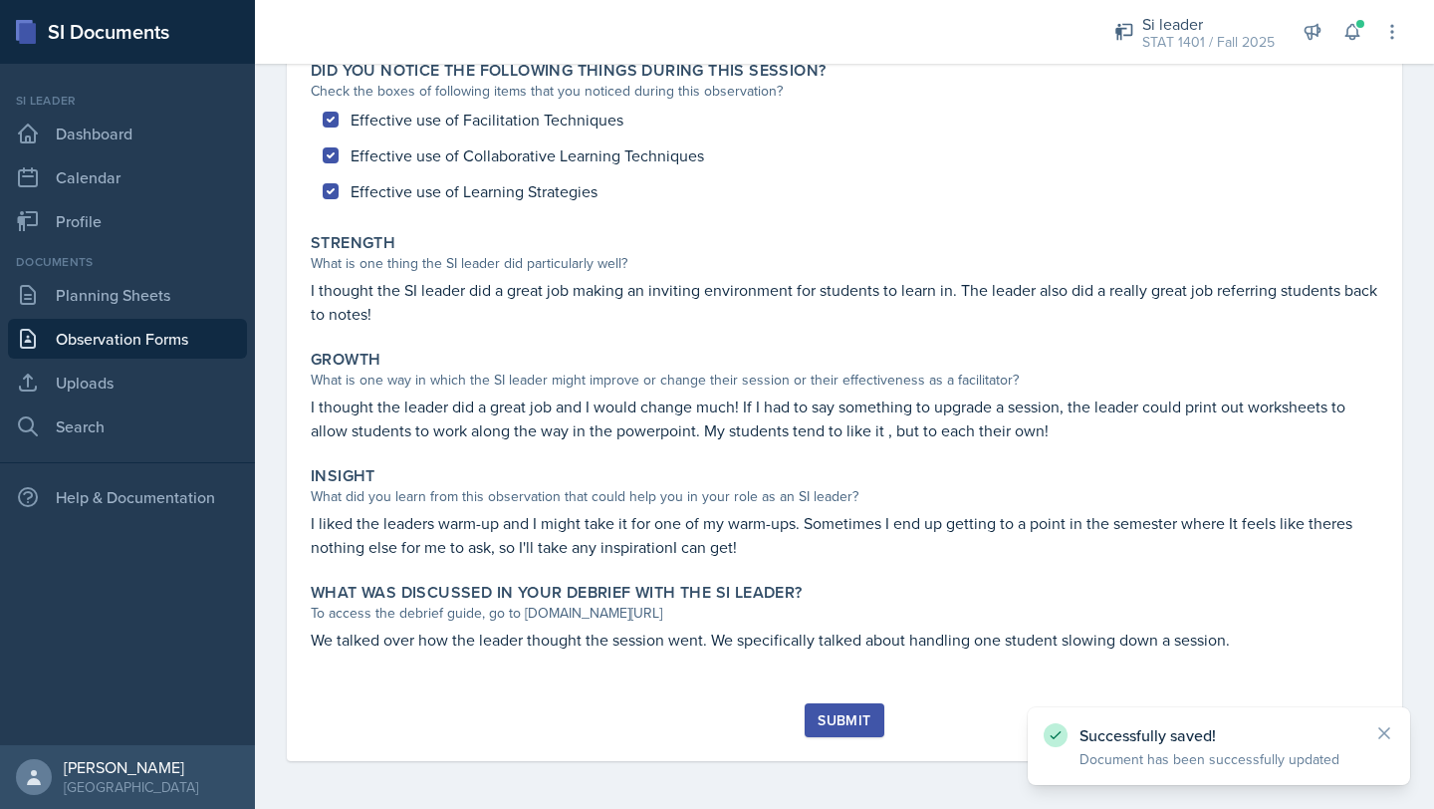
click at [854, 731] on button "Submit" at bounding box center [844, 720] width 79 height 34
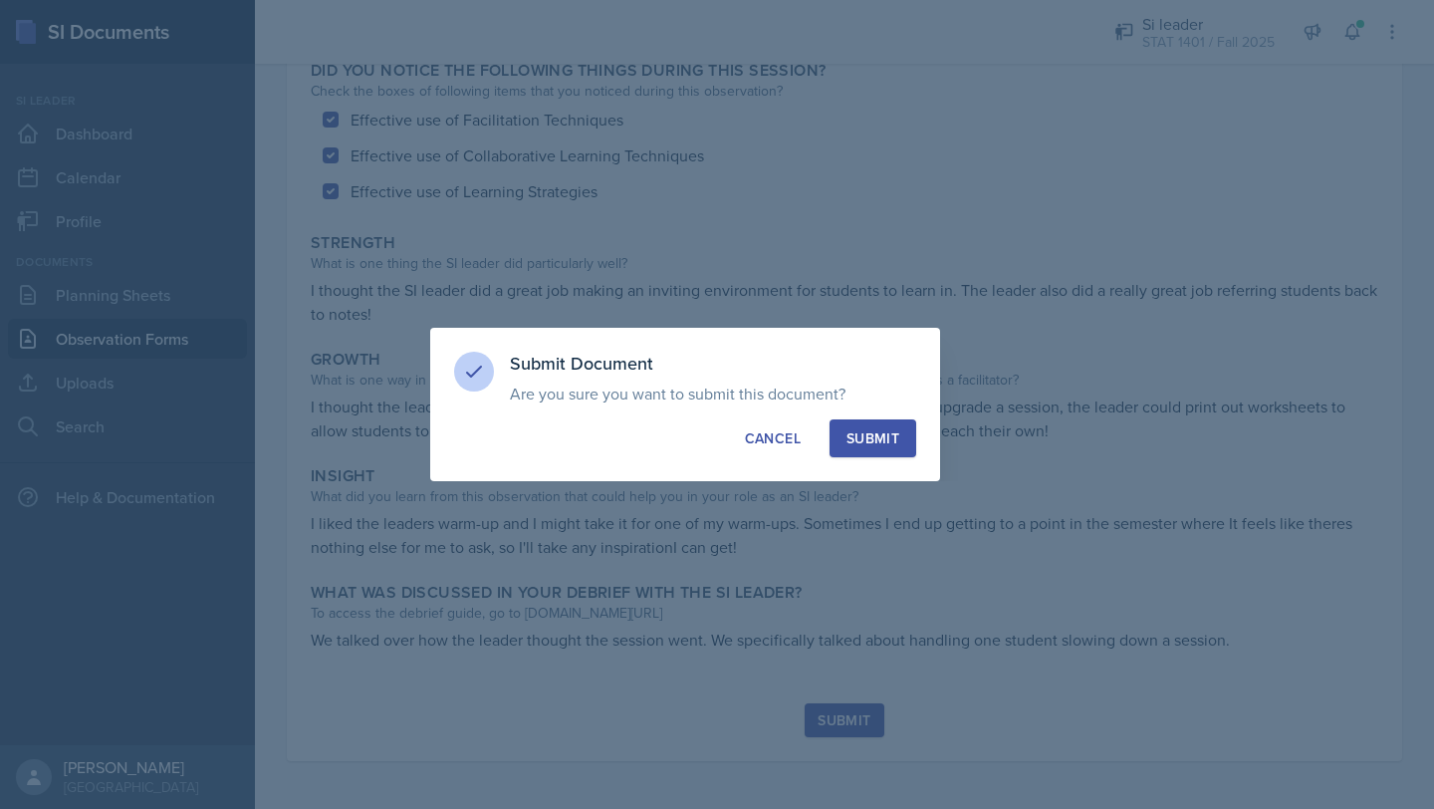
click at [878, 432] on div "Submit" at bounding box center [873, 438] width 53 height 20
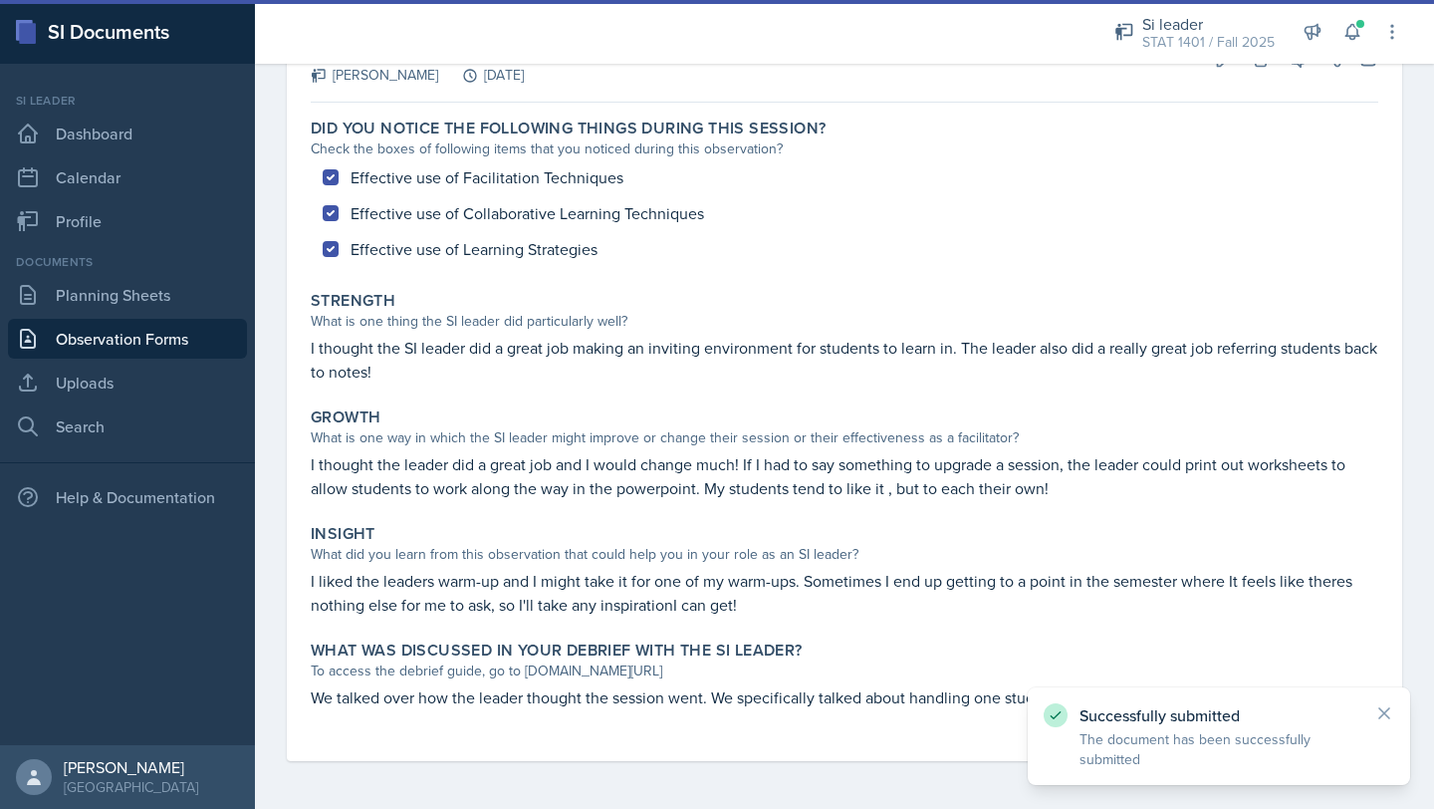
scroll to position [0, 0]
